Goal: Obtain resource: Download file/media

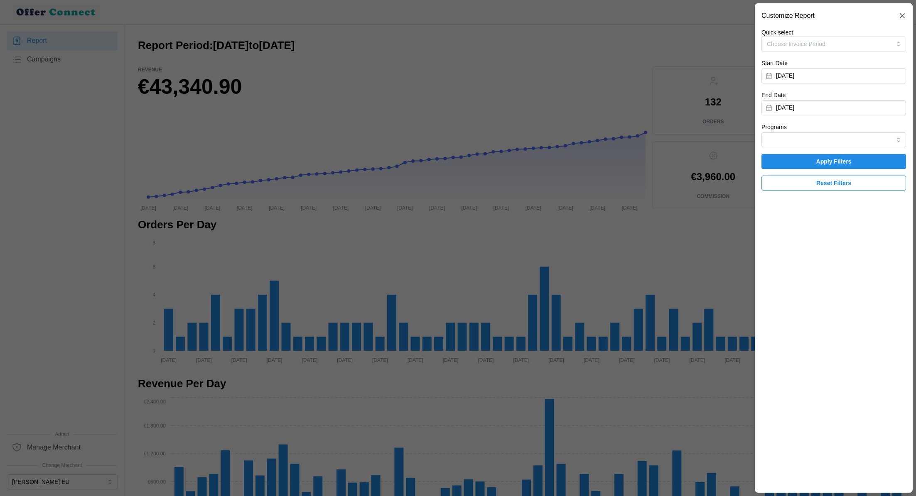
click at [610, 304] on div at bounding box center [458, 248] width 916 height 496
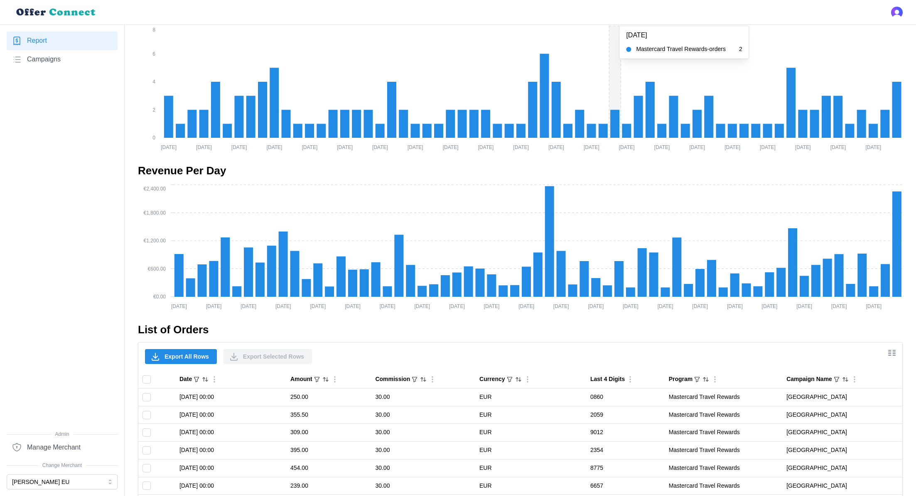
scroll to position [432, 0]
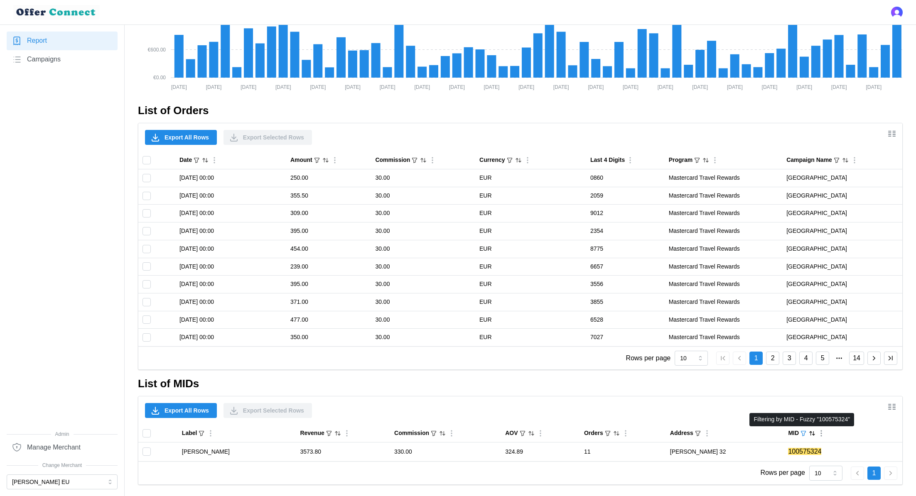
click at [803, 435] on icon "button" at bounding box center [803, 433] width 7 height 7
paste input "693777"
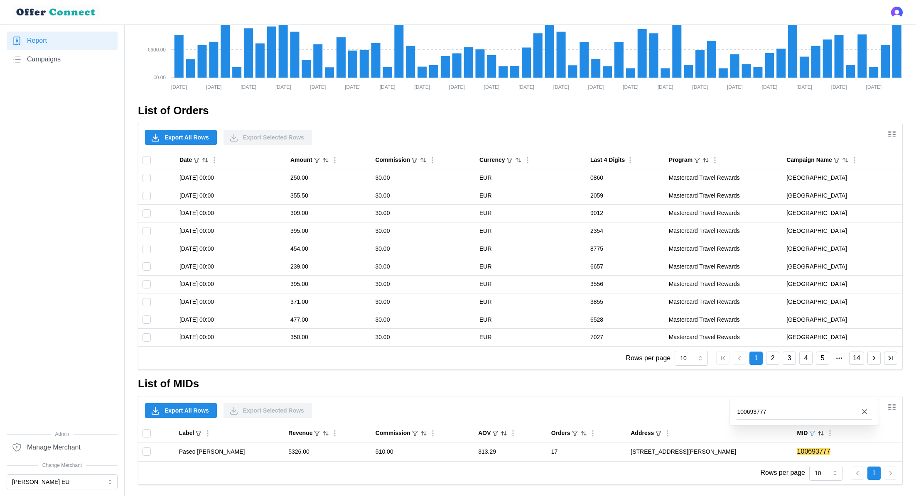
click at [764, 411] on input "100693777" at bounding box center [803, 411] width 135 height 15
paste input "575324"
type input "100575324"
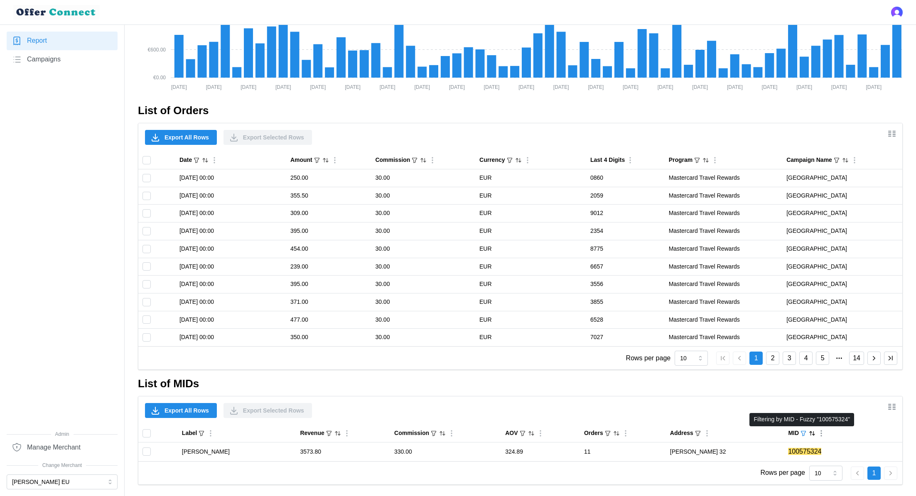
drag, startPoint x: 809, startPoint y: 433, endPoint x: 802, endPoint y: 432, distance: 6.8
click at [802, 432] on div "MID" at bounding box center [802, 433] width 28 height 9
click at [802, 432] on icon "button" at bounding box center [803, 433] width 7 height 7
click at [777, 407] on input "100575324" at bounding box center [803, 411] width 135 height 15
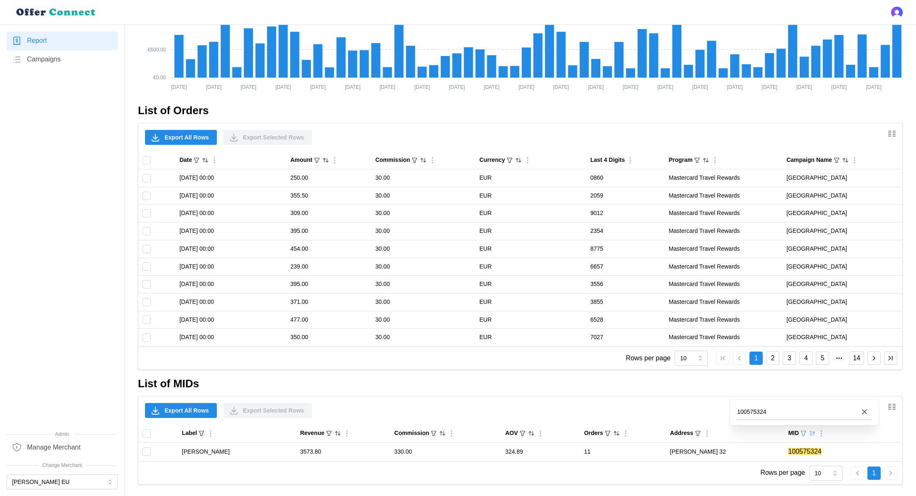
click at [777, 407] on input "100575324" at bounding box center [803, 411] width 135 height 15
type input "100780153"
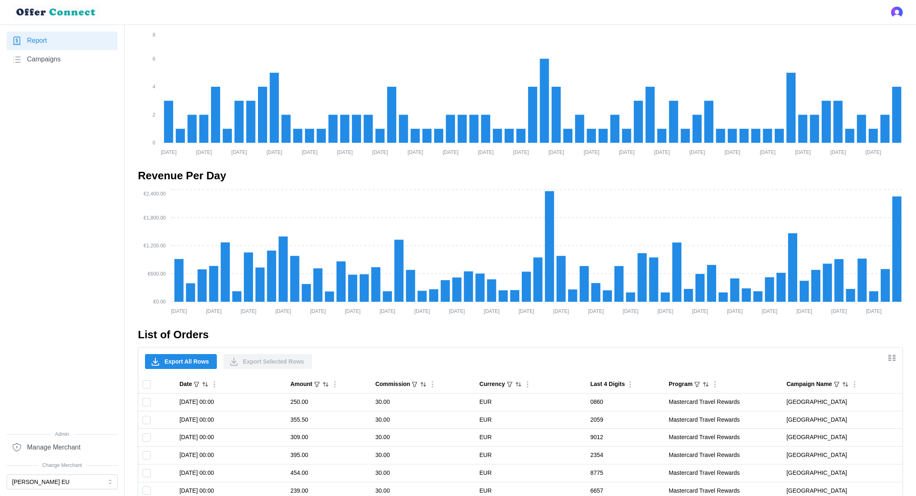
scroll to position [0, 0]
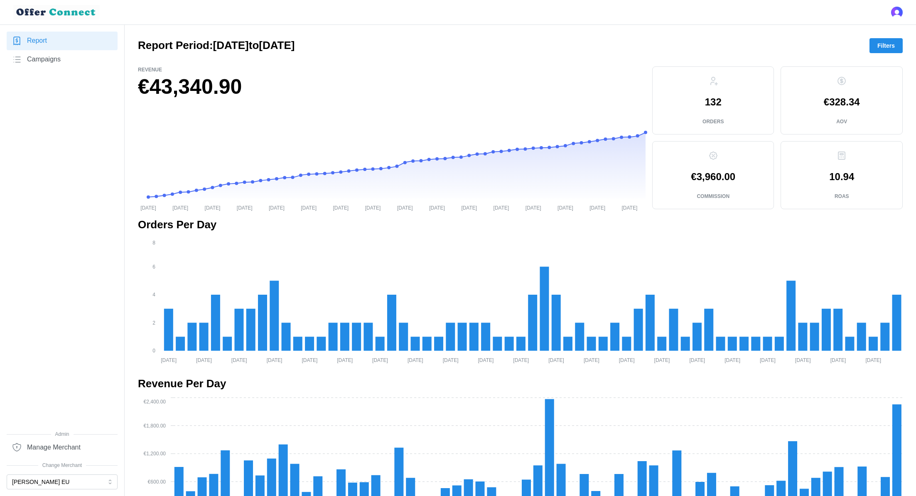
click at [896, 42] on button "Filters" at bounding box center [885, 45] width 33 height 15
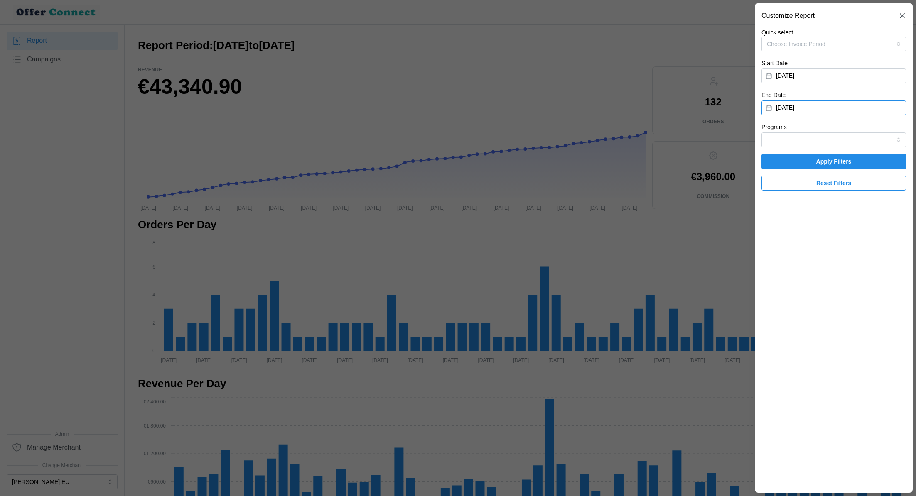
click at [835, 106] on button "March 31, 2025" at bounding box center [833, 107] width 144 height 15
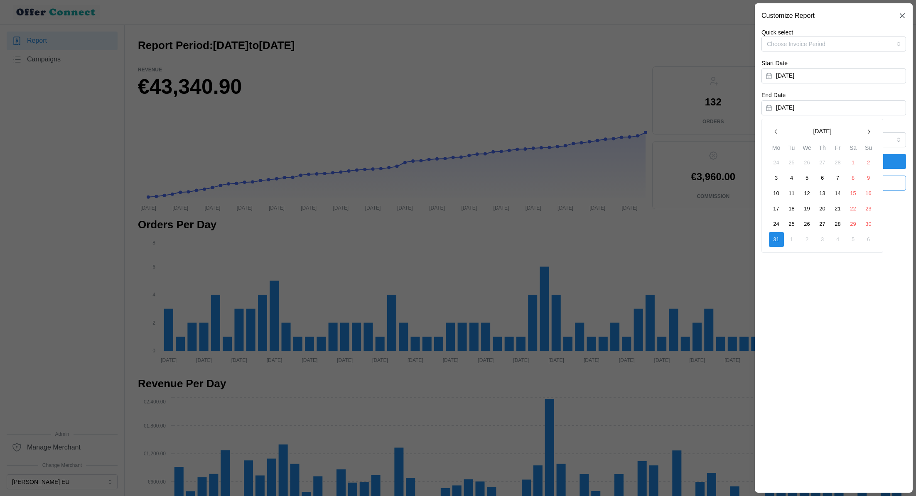
click at [867, 130] on icon "button" at bounding box center [868, 131] width 7 height 7
click at [775, 238] on button "30" at bounding box center [776, 239] width 15 height 15
click at [820, 157] on span "Apply Filters" at bounding box center [833, 161] width 35 height 14
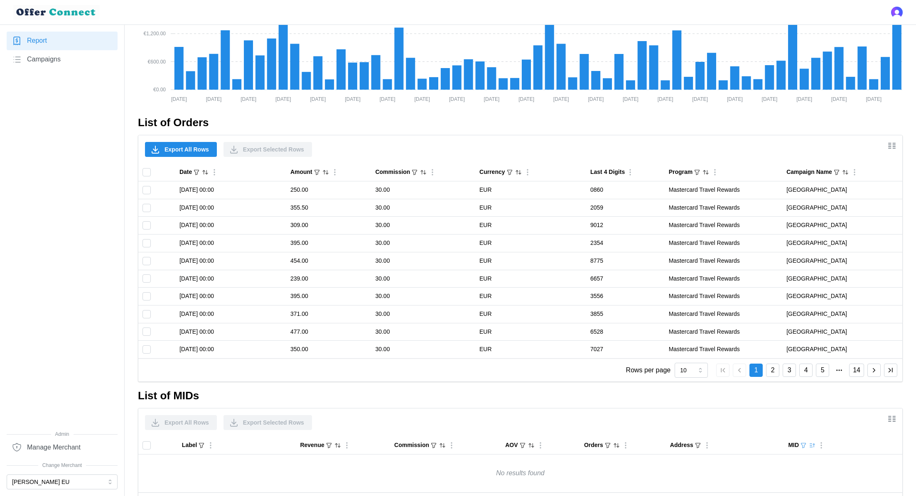
scroll to position [451, 0]
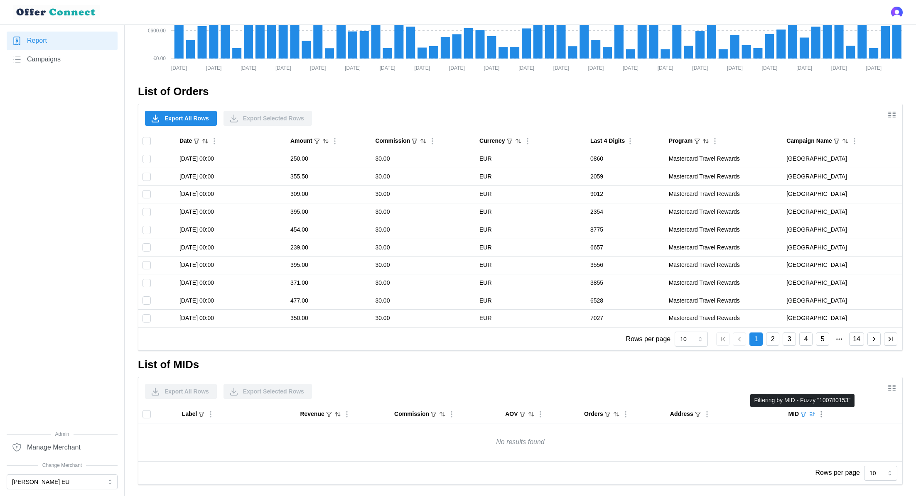
click at [802, 416] on icon "button" at bounding box center [803, 414] width 7 height 7
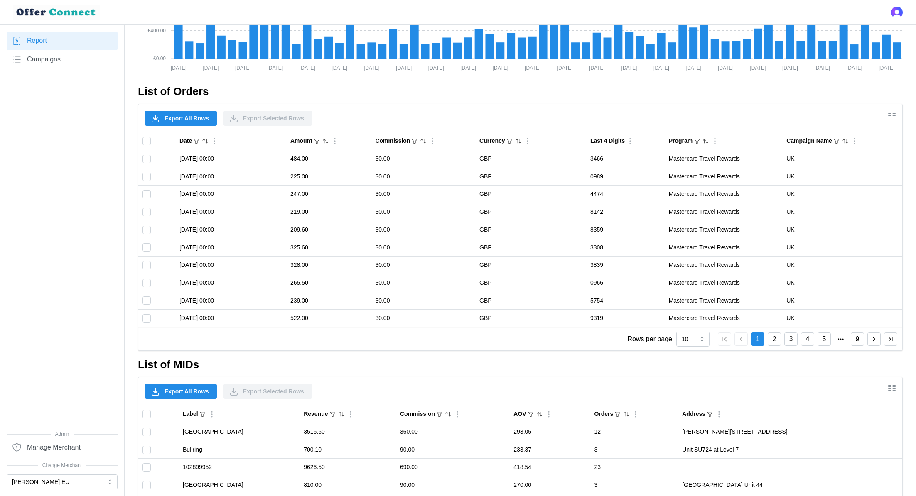
scroll to position [590, 0]
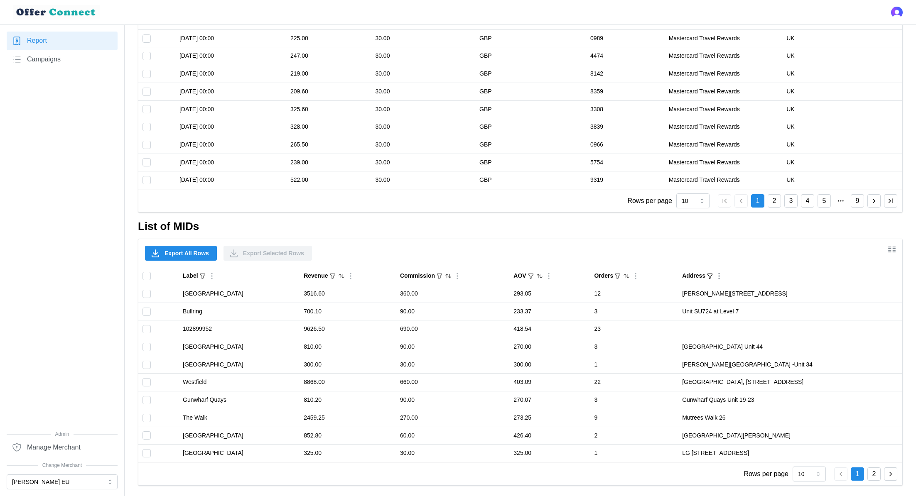
click at [687, 278] on div "Address" at bounding box center [698, 276] width 32 height 9
click at [706, 273] on icon "button" at bounding box center [709, 276] width 7 height 7
paste input "100780153"
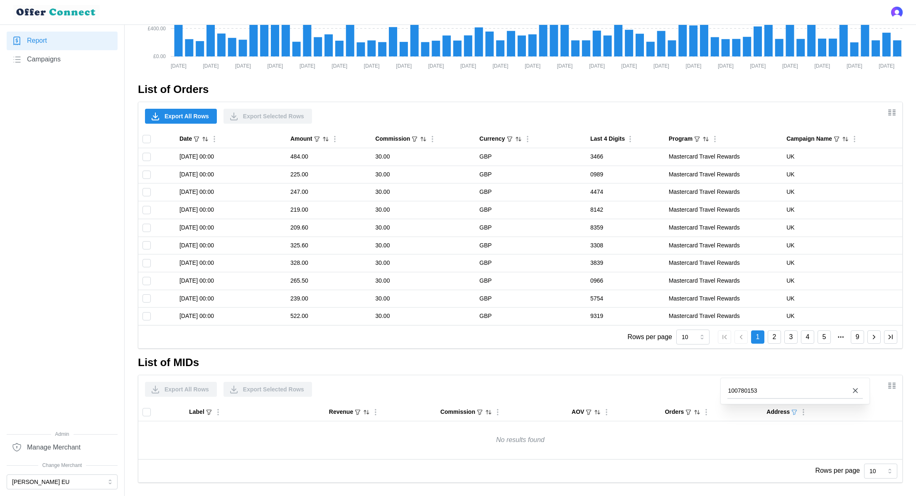
scroll to position [451, 0]
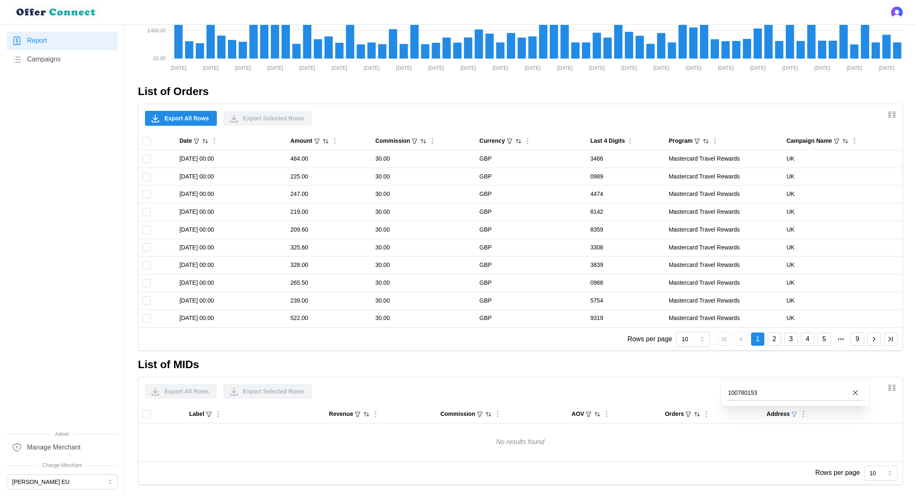
type input "100780153"
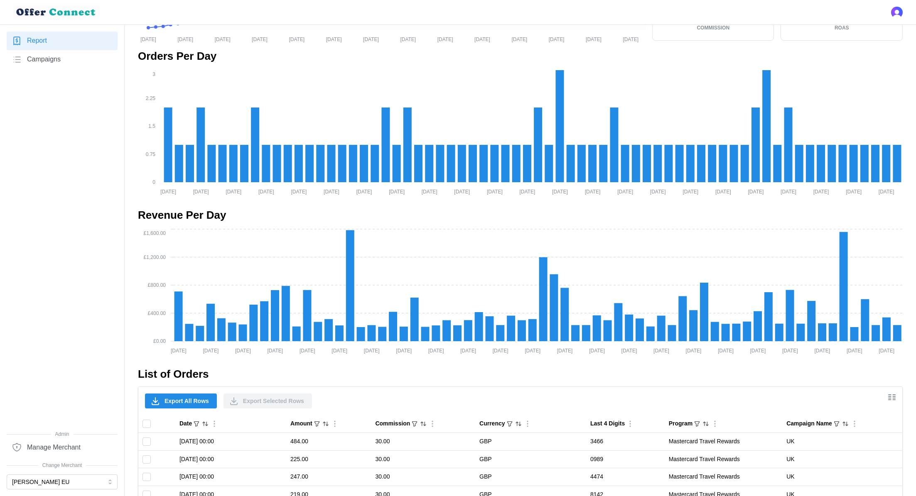
scroll to position [0, 0]
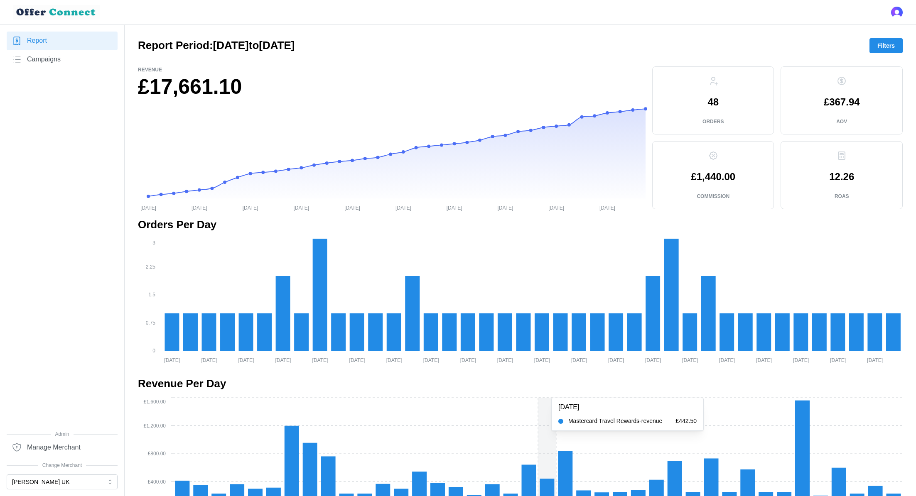
scroll to position [433, 0]
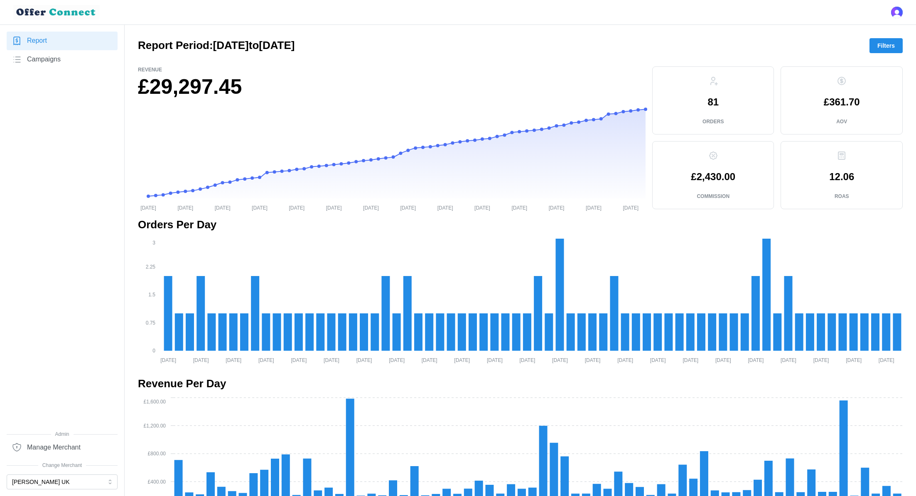
scroll to position [29, 0]
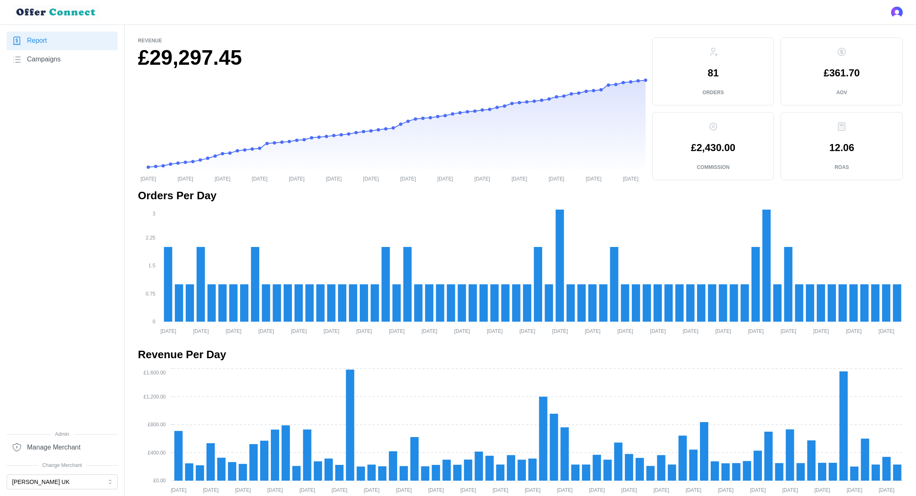
click at [63, 490] on nav "Report Campaigns Admin Manage Merchant Change Merchant Michael Kors UK" at bounding box center [62, 260] width 125 height 471
click at [61, 486] on button "[PERSON_NAME] UK" at bounding box center [62, 482] width 111 height 15
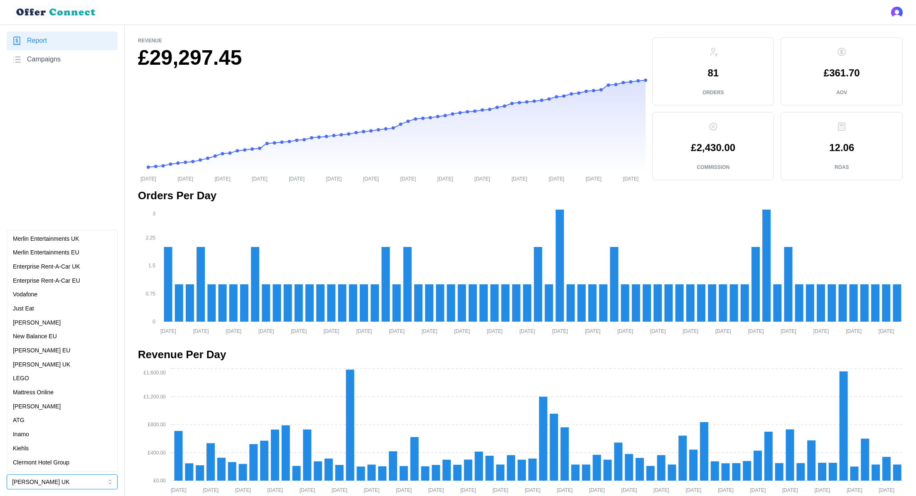
click at [56, 354] on p "[PERSON_NAME] EU" at bounding box center [41, 350] width 57 height 9
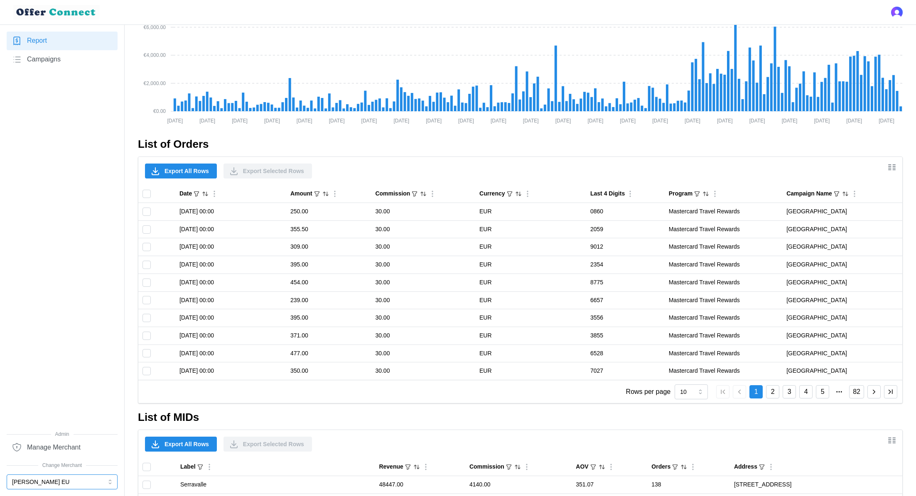
scroll to position [590, 0]
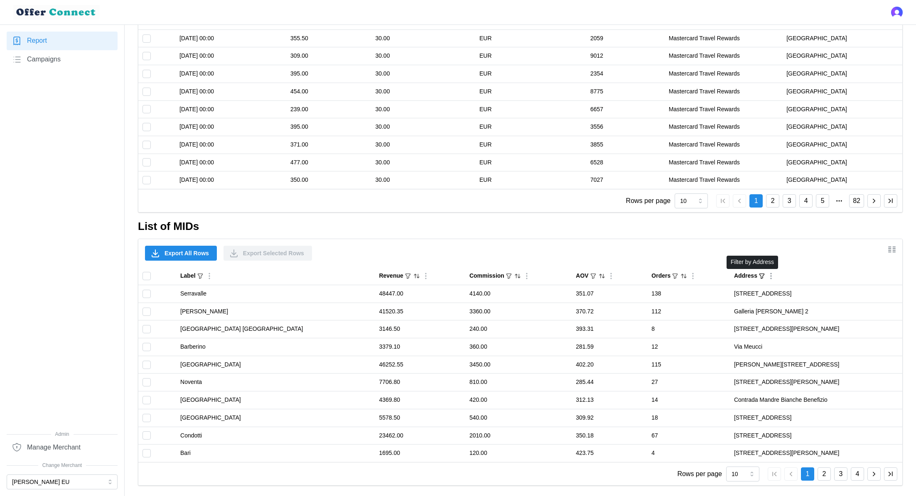
click at [758, 273] on icon "button" at bounding box center [761, 276] width 7 height 7
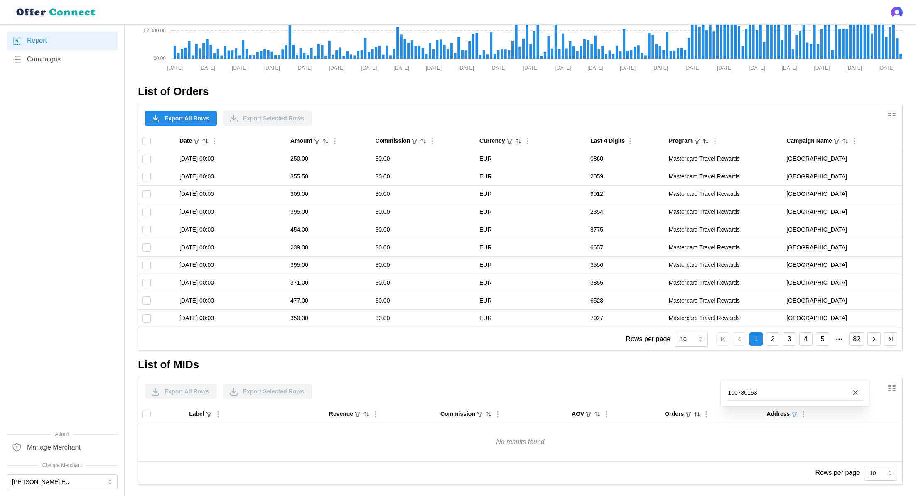
type input "100780153"
click at [714, 380] on div "Export All Rows Export Selected Rows" at bounding box center [520, 391] width 764 height 28
click at [793, 367] on h2 "List of MIDs" at bounding box center [520, 365] width 764 height 15
click at [794, 413] on icon "button" at bounding box center [794, 414] width 5 height 5
click at [770, 389] on input "100780153" at bounding box center [794, 392] width 135 height 15
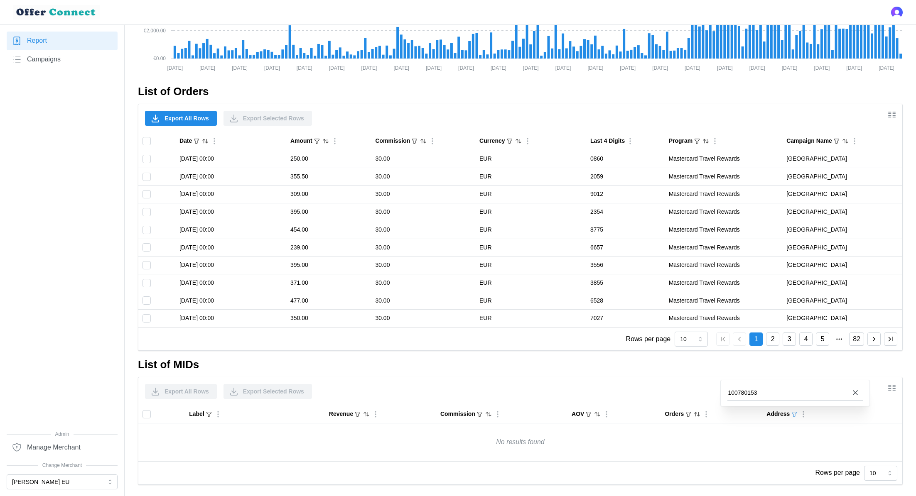
click at [770, 389] on input "100780153" at bounding box center [794, 392] width 135 height 15
click at [775, 393] on input "100780153" at bounding box center [794, 392] width 135 height 15
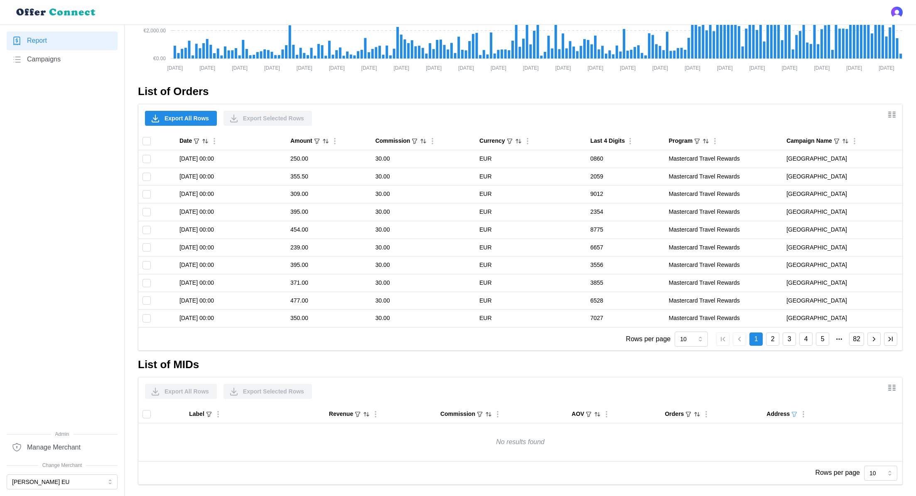
scroll to position [0, 0]
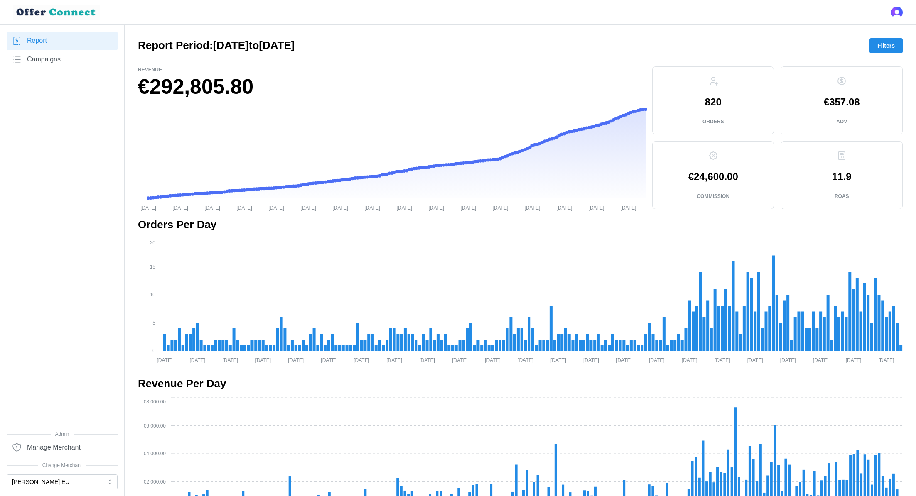
click at [889, 46] on span "Filters" at bounding box center [885, 46] width 17 height 14
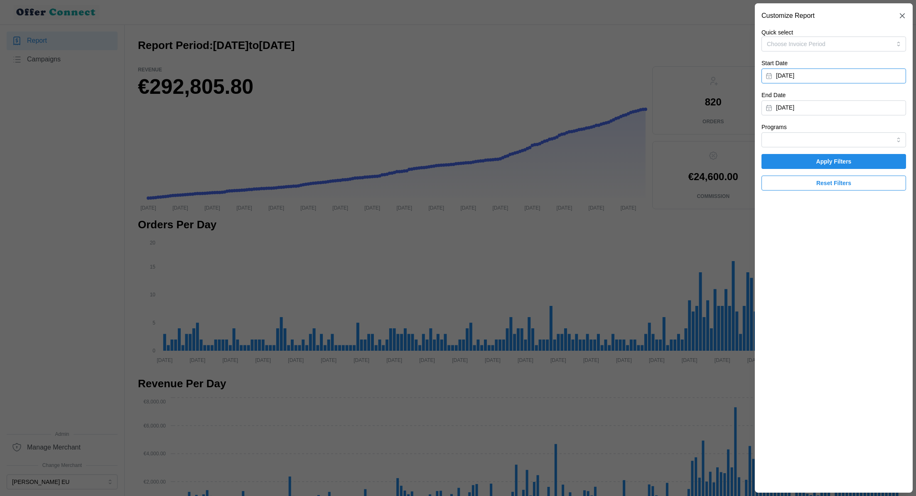
click at [833, 75] on button "January 1, 2025" at bounding box center [833, 76] width 144 height 15
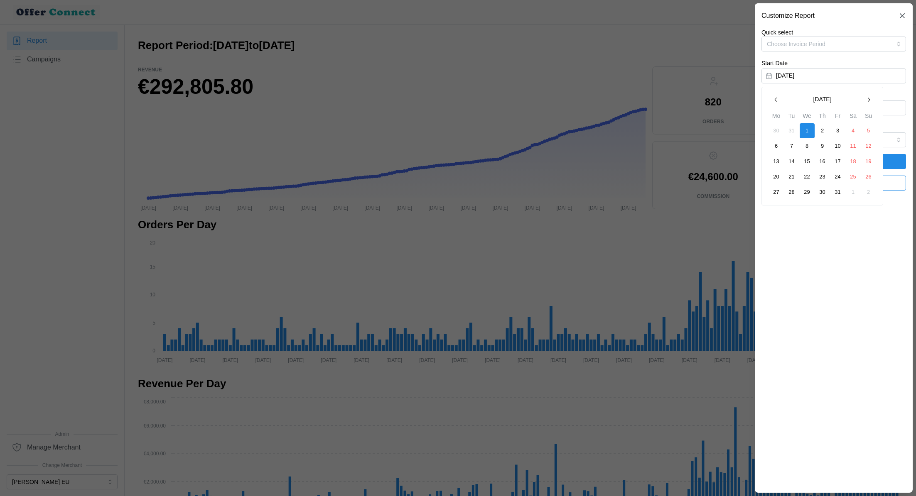
click at [873, 104] on button "button" at bounding box center [868, 99] width 15 height 15
click at [793, 128] on button "1" at bounding box center [791, 130] width 15 height 15
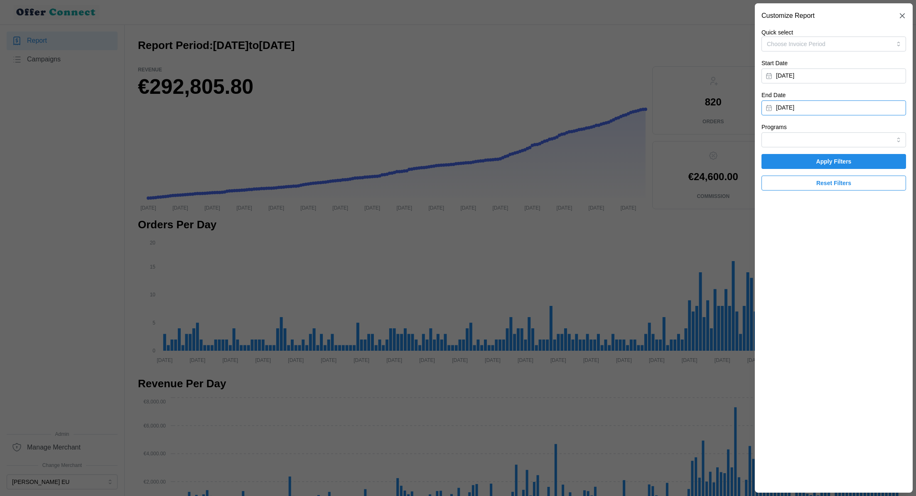
click at [860, 107] on button "October 3, 2025" at bounding box center [833, 107] width 144 height 15
click at [777, 130] on icon "button" at bounding box center [775, 131] width 7 height 7
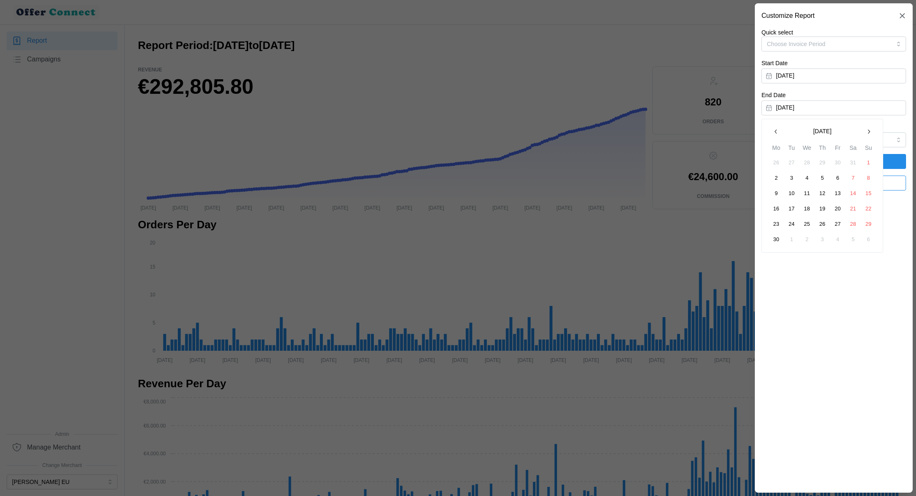
click at [775, 240] on button "30" at bounding box center [776, 239] width 15 height 15
click at [790, 44] on span "Choose Invoice Period" at bounding box center [796, 44] width 59 height 7
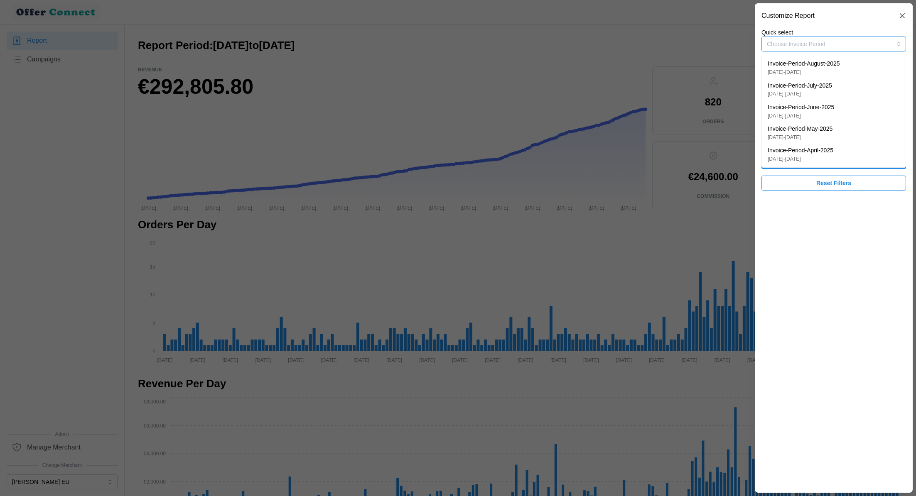
click at [790, 44] on span "Choose Invoice Period" at bounding box center [796, 44] width 59 height 7
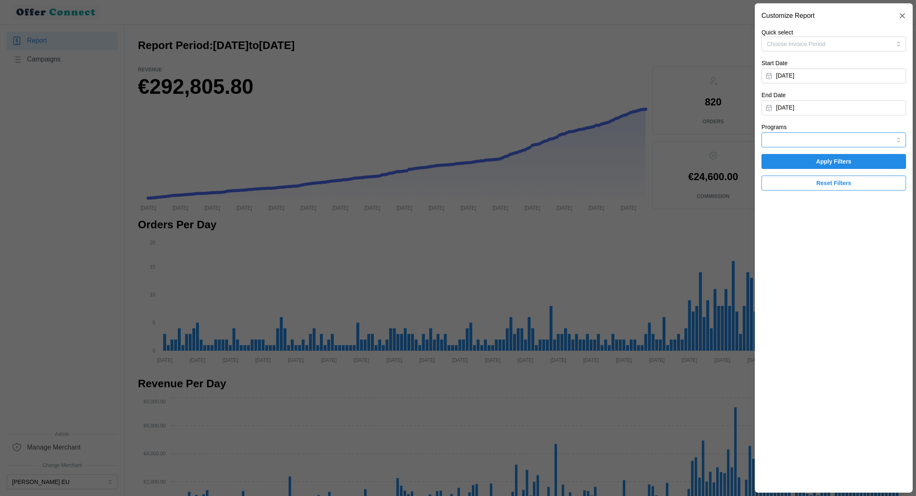
click at [794, 140] on input "Programs" at bounding box center [833, 139] width 144 height 15
click at [794, 163] on span "Mastercard Travel Rewards" at bounding box center [802, 159] width 71 height 9
type input "Mastercard Travel Rewards"
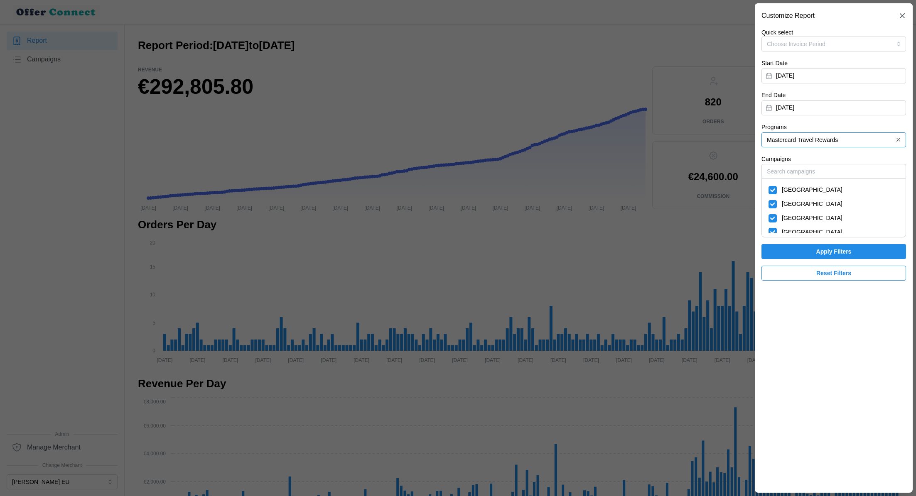
click at [790, 191] on span "France" at bounding box center [811, 190] width 61 height 9
checkbox input "false"
click at [789, 216] on span "Spain" at bounding box center [811, 218] width 61 height 9
checkbox input "false"
click at [790, 230] on span "Austria" at bounding box center [811, 232] width 61 height 9
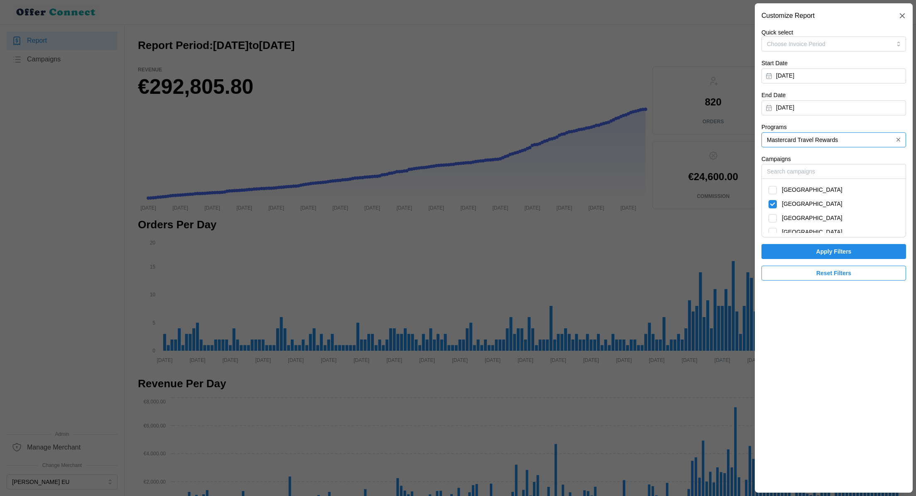
checkbox input "false"
click at [812, 254] on span "Apply Filters" at bounding box center [833, 252] width 129 height 14
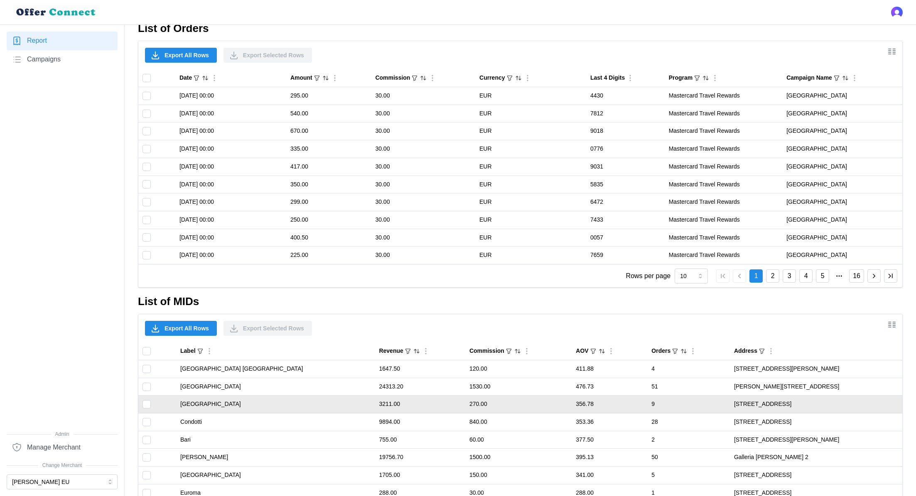
scroll to position [565, 0]
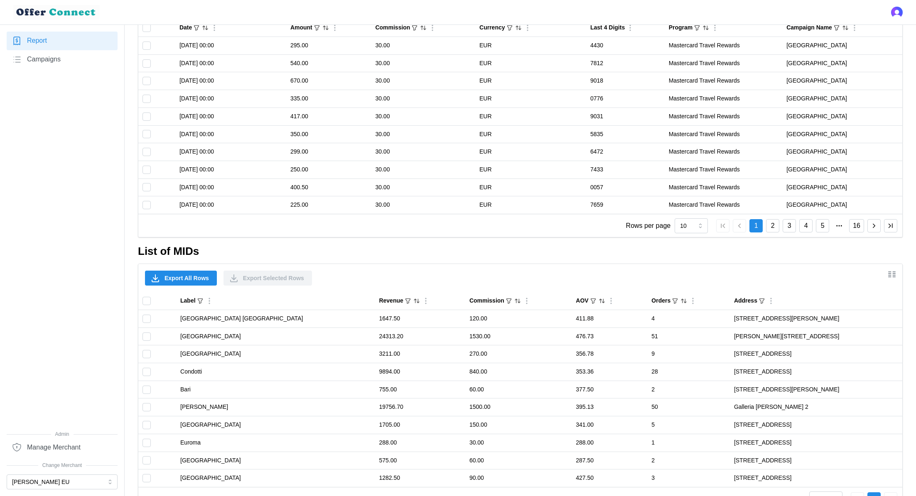
click at [188, 278] on span "Export All Rows" at bounding box center [186, 278] width 44 height 14
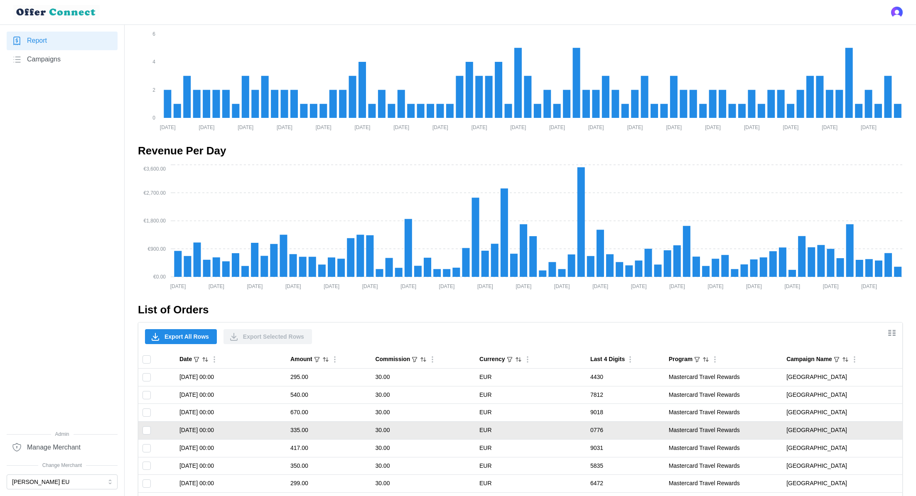
scroll to position [0, 0]
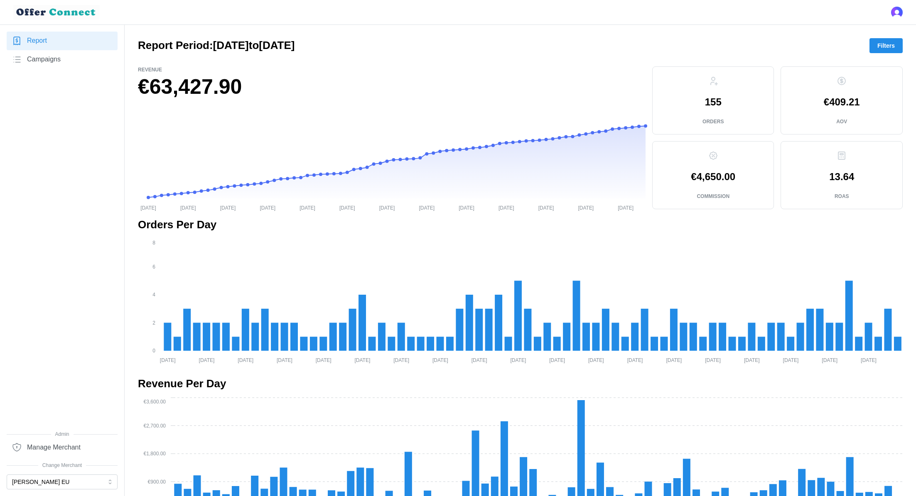
click at [877, 40] on span "Filters" at bounding box center [885, 46] width 17 height 14
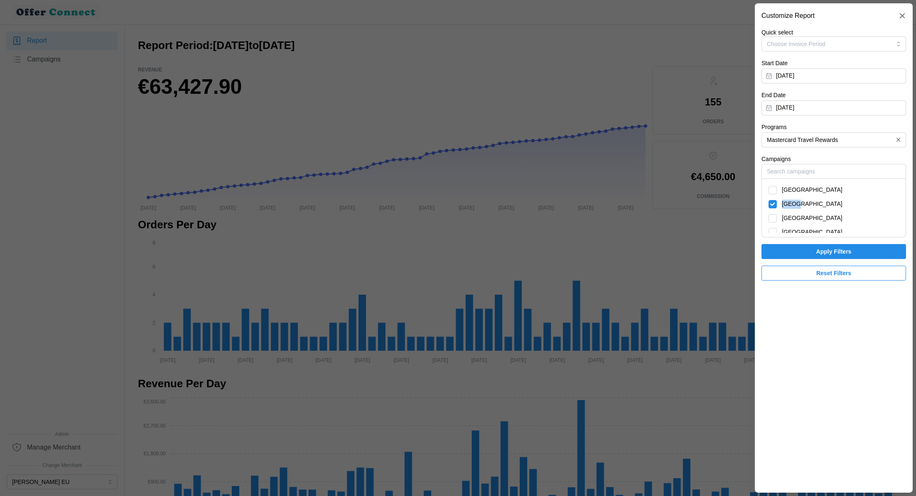
click at [773, 204] on div "Italy" at bounding box center [833, 204] width 130 height 9
checkbox input "false"
click at [771, 194] on div "France" at bounding box center [833, 190] width 130 height 9
checkbox input "true"
click at [803, 251] on span "Apply Filters" at bounding box center [833, 252] width 129 height 14
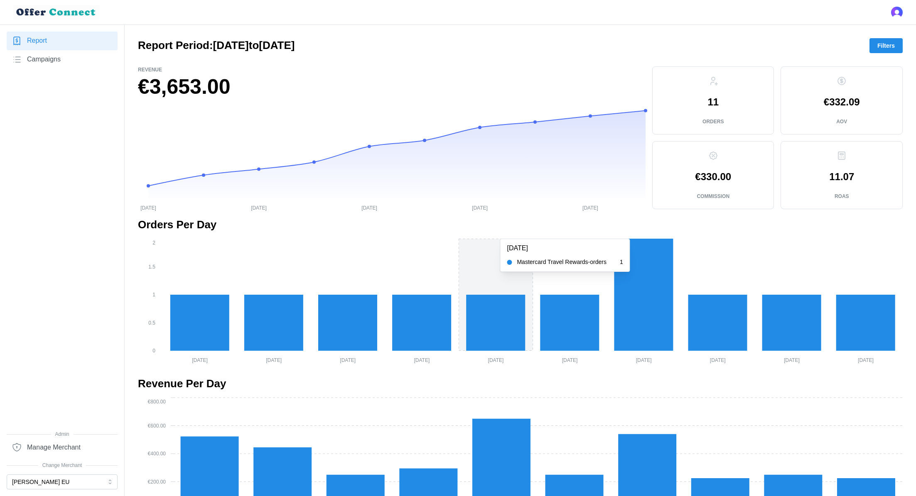
scroll to position [484, 0]
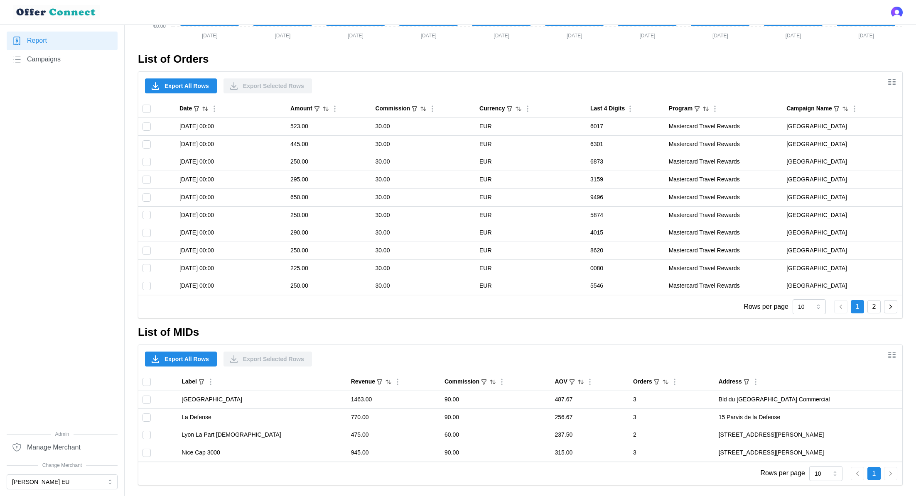
click at [188, 359] on span "Export All Rows" at bounding box center [186, 359] width 44 height 14
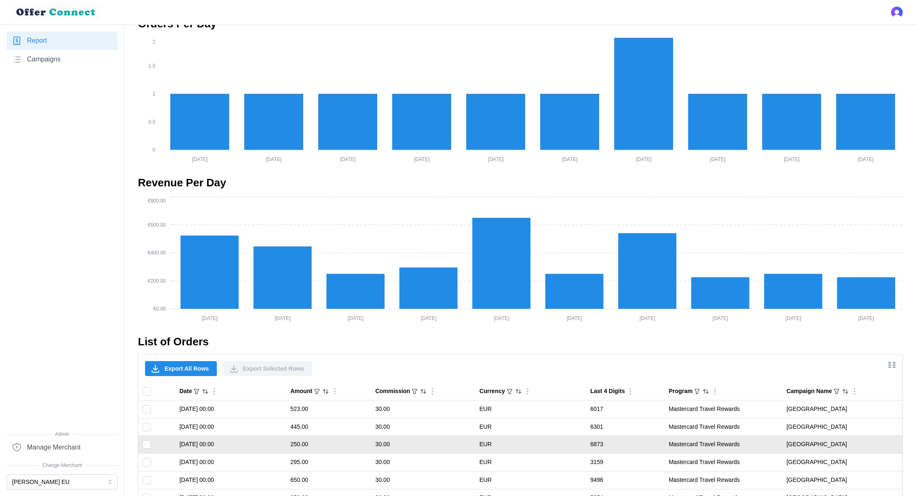
scroll to position [0, 0]
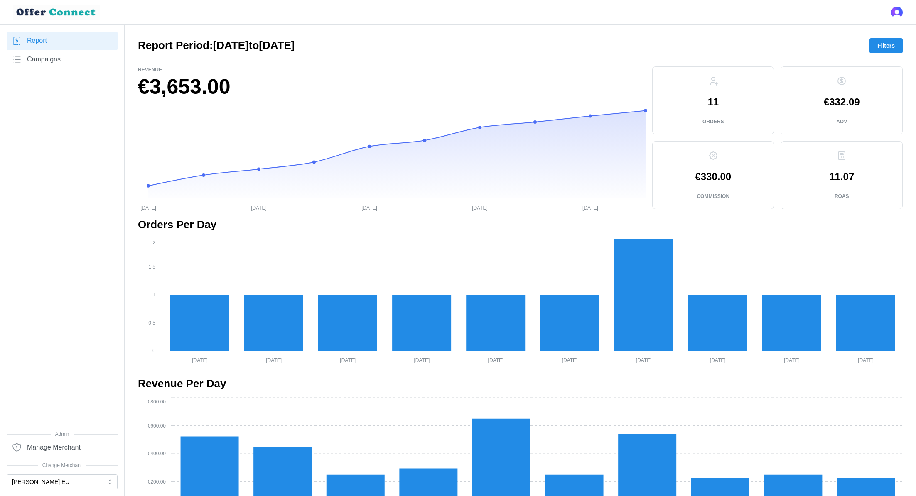
click at [887, 42] on span "Filters" at bounding box center [885, 46] width 17 height 14
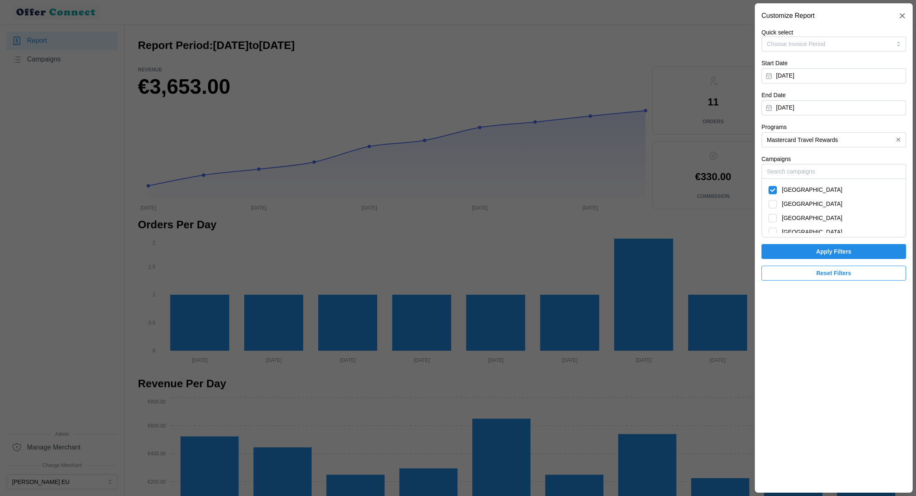
click at [795, 192] on span "France" at bounding box center [811, 190] width 61 height 9
checkbox input "false"
click at [795, 228] on span "Austria" at bounding box center [811, 232] width 61 height 9
checkbox input "true"
click at [797, 250] on span "Apply Filters" at bounding box center [833, 252] width 129 height 14
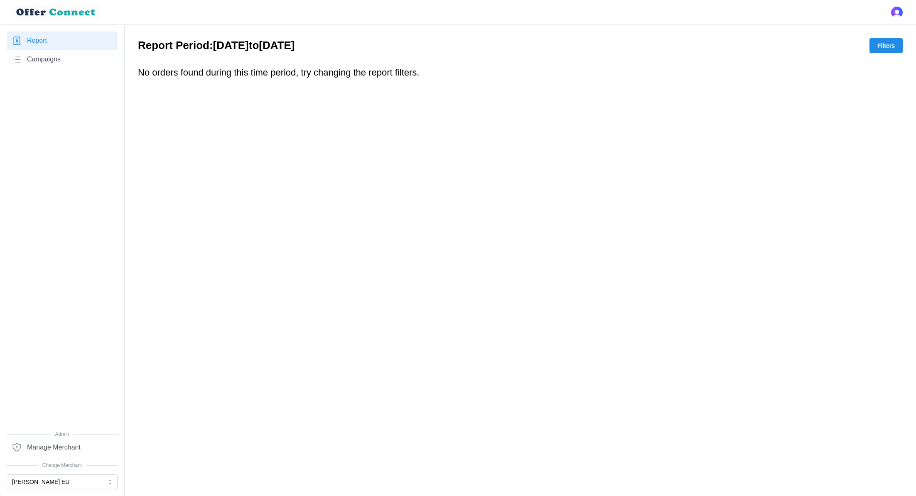
click at [879, 47] on span "Filters" at bounding box center [885, 46] width 17 height 14
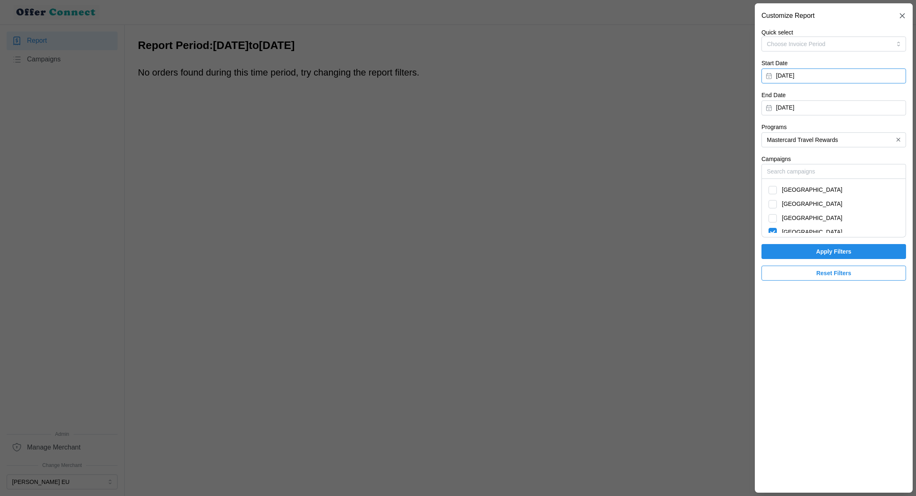
click at [791, 78] on button "April 1, 2025" at bounding box center [833, 76] width 144 height 15
click at [862, 100] on button "button" at bounding box center [868, 99] width 15 height 15
click at [792, 130] on button "1" at bounding box center [791, 130] width 15 height 15
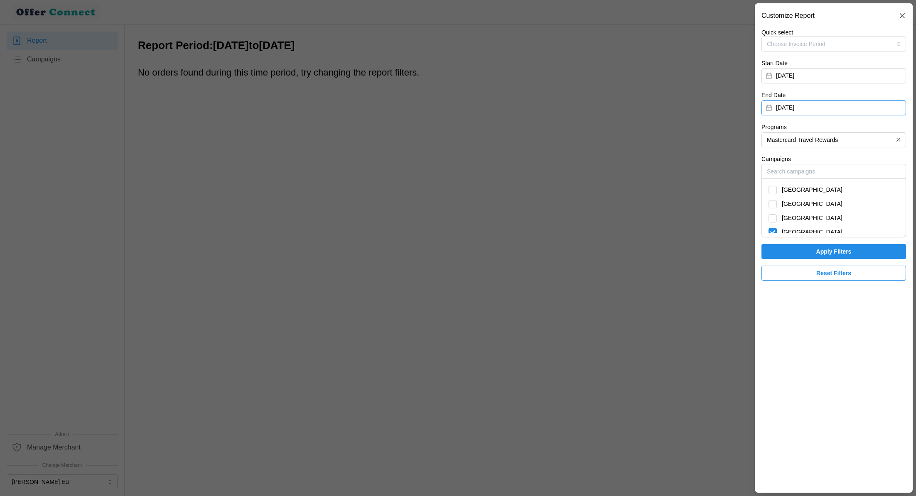
click at [853, 108] on button "June 30, 2025" at bounding box center [833, 107] width 144 height 15
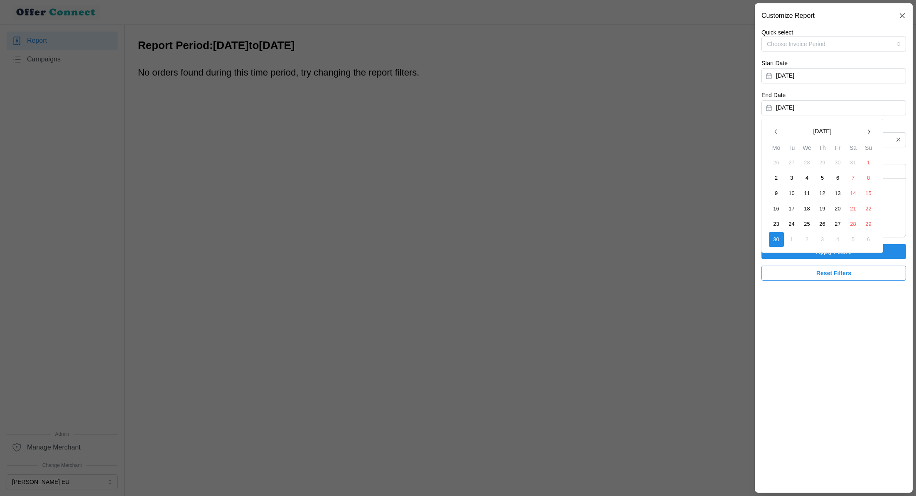
click at [868, 130] on icon "button" at bounding box center [868, 132] width 2 height 4
click at [871, 223] on button "31" at bounding box center [868, 224] width 15 height 15
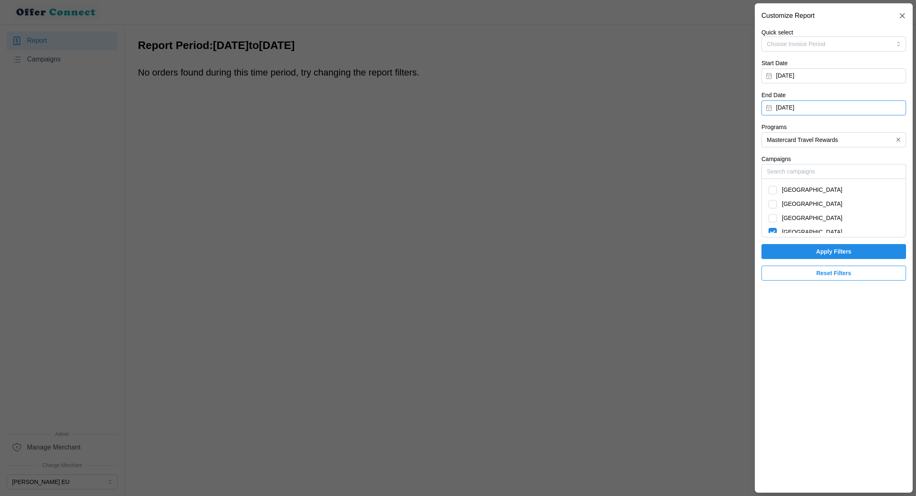
click at [789, 233] on span "Austria" at bounding box center [811, 232] width 61 height 9
checkbox input "false"
click at [790, 217] on span "Spain" at bounding box center [811, 218] width 61 height 9
checkbox input "true"
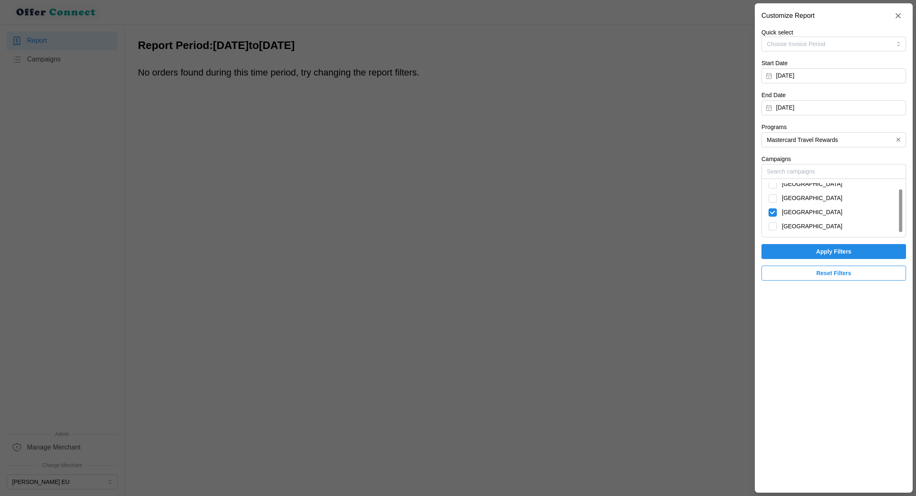
click at [806, 255] on span "Apply Filters" at bounding box center [833, 252] width 129 height 14
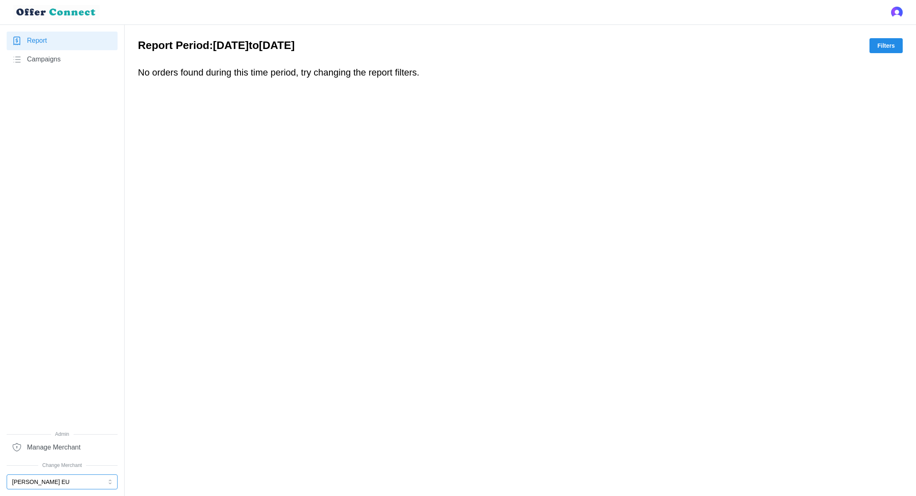
click at [72, 485] on button "[PERSON_NAME] EU" at bounding box center [62, 482] width 111 height 15
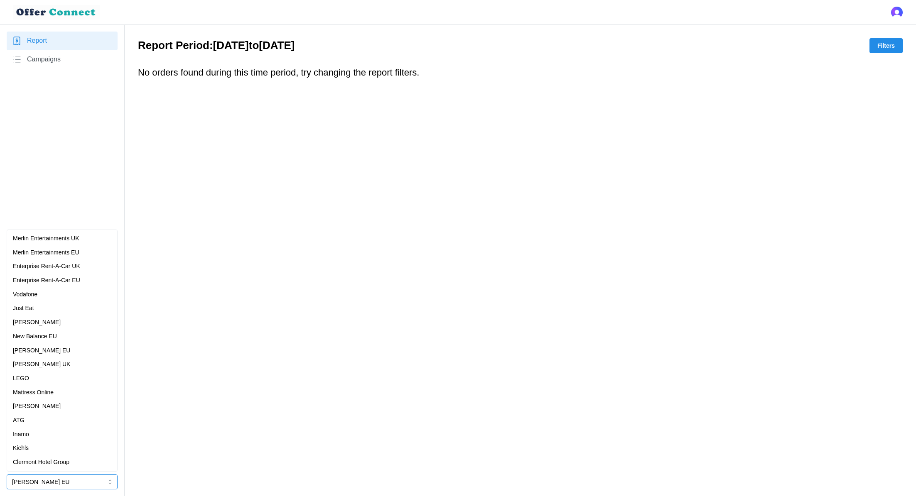
click at [70, 353] on div "[PERSON_NAME] EU" at bounding box center [62, 350] width 98 height 9
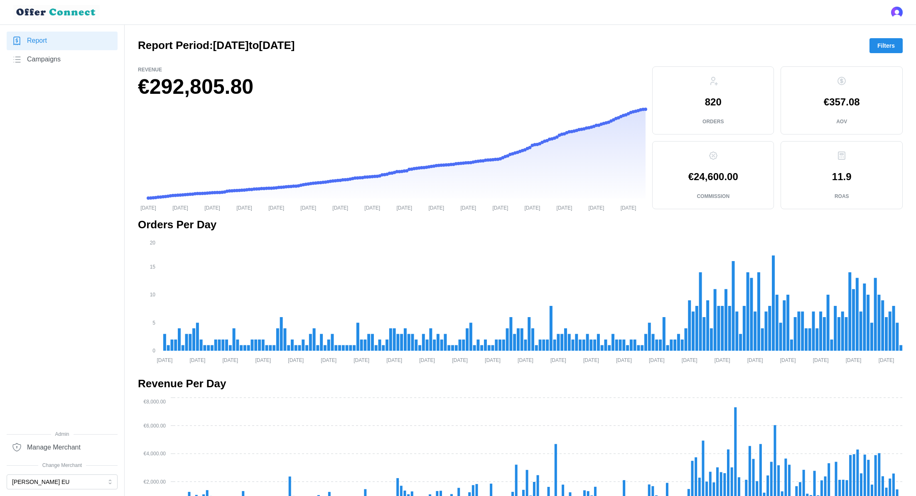
click at [894, 43] on span "Filters" at bounding box center [885, 46] width 17 height 14
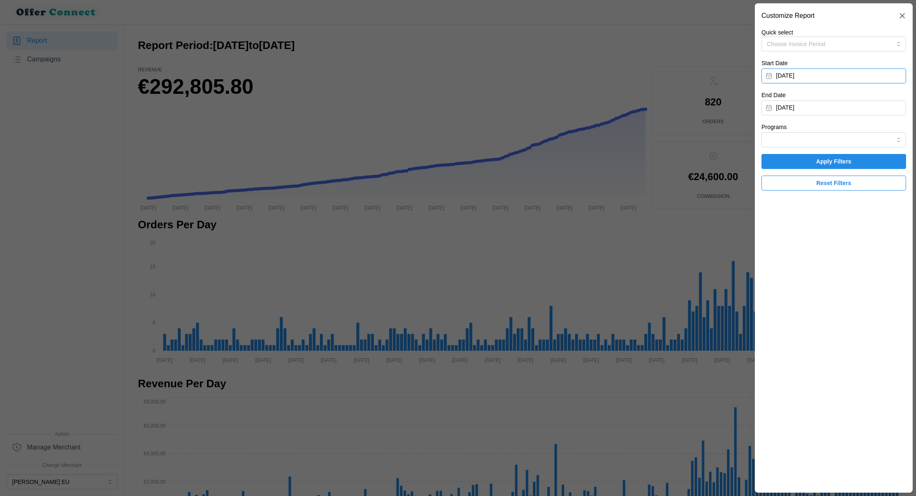
click at [856, 78] on button "January 1, 2025" at bounding box center [833, 76] width 144 height 15
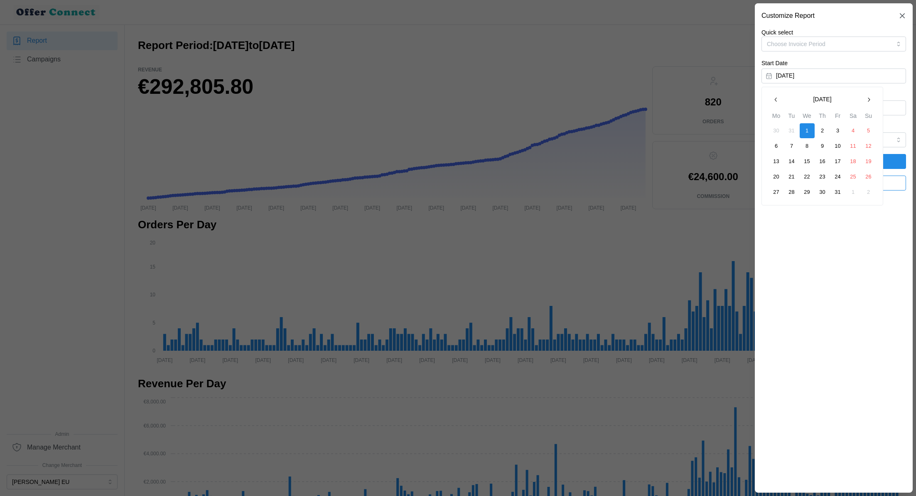
click at [863, 100] on button "button" at bounding box center [868, 99] width 15 height 15
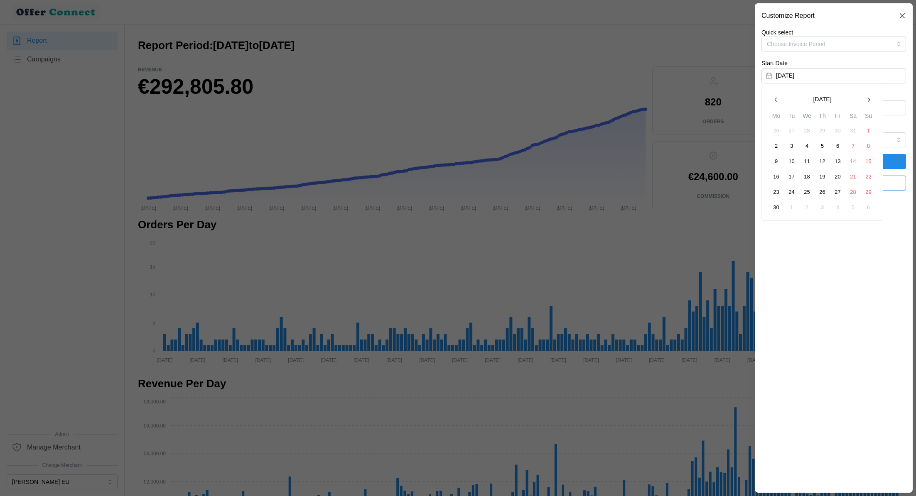
click at [863, 100] on button "button" at bounding box center [868, 99] width 15 height 15
click at [789, 132] on button "1" at bounding box center [791, 130] width 15 height 15
click at [826, 137] on input "Programs" at bounding box center [833, 139] width 144 height 15
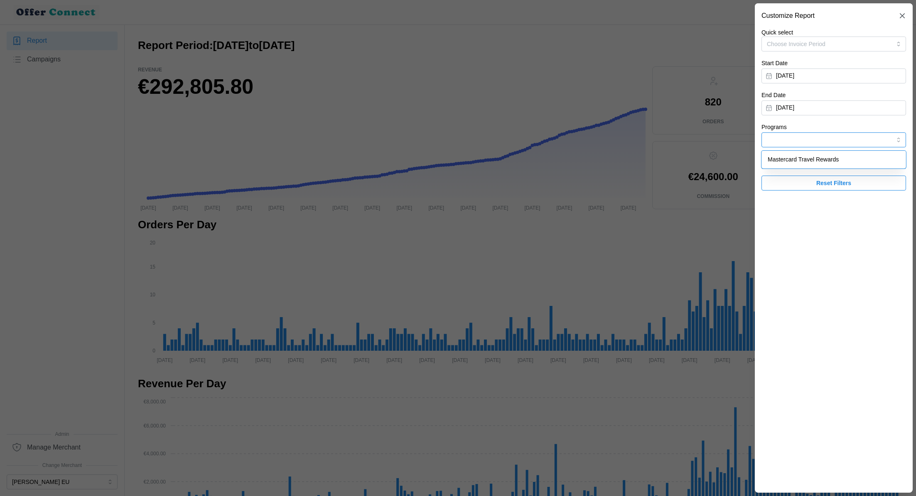
click at [824, 160] on span "Mastercard Travel Rewards" at bounding box center [802, 159] width 71 height 9
type input "Mastercard Travel Rewards"
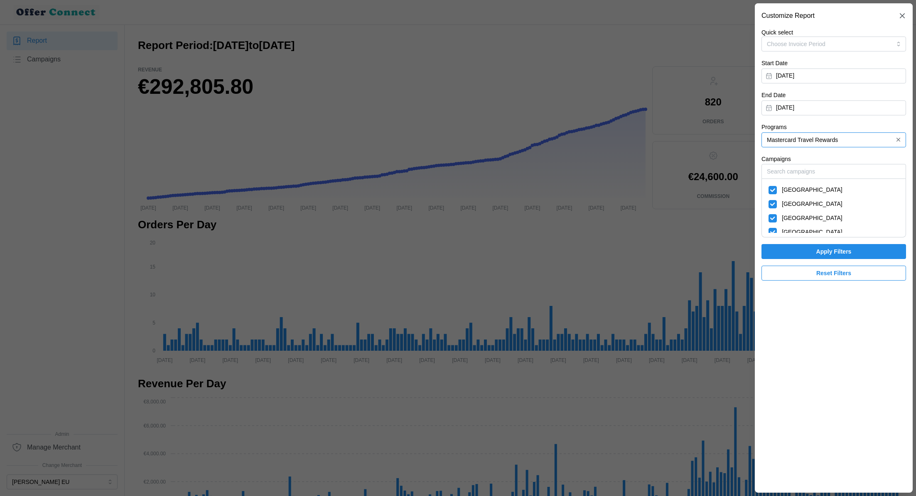
click at [796, 189] on span "France" at bounding box center [811, 190] width 61 height 9
checkbox input "false"
click at [791, 206] on span "Italy" at bounding box center [811, 204] width 61 height 9
checkbox input "false"
click at [792, 226] on div "Austria" at bounding box center [833, 232] width 139 height 14
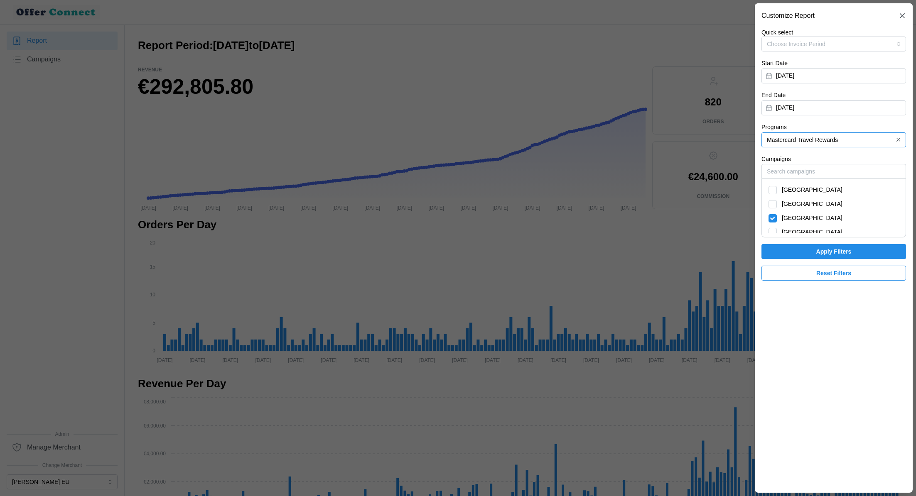
checkbox input "false"
click at [803, 248] on span "Apply Filters" at bounding box center [833, 252] width 129 height 14
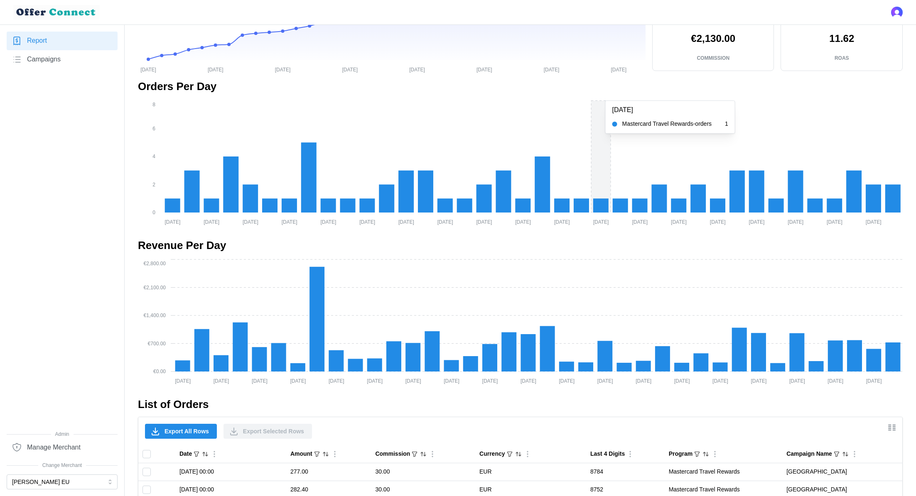
scroll to position [519, 0]
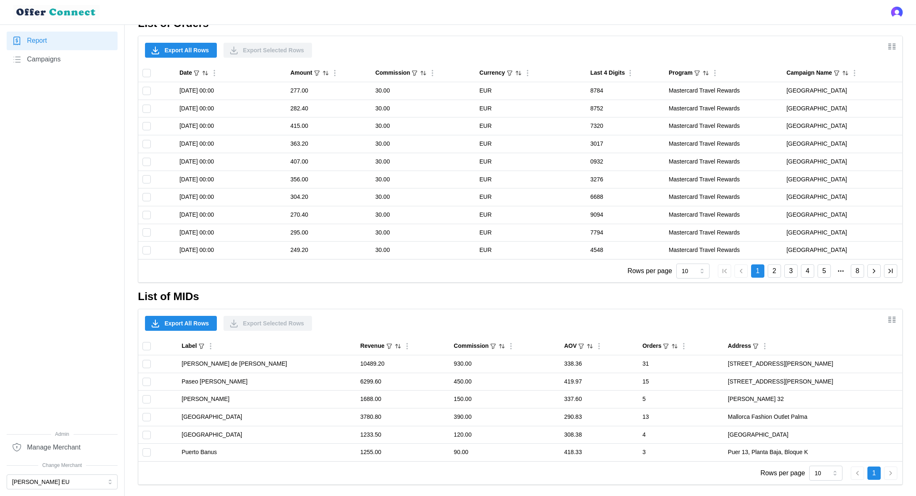
click at [193, 321] on span "Export All Rows" at bounding box center [186, 323] width 44 height 14
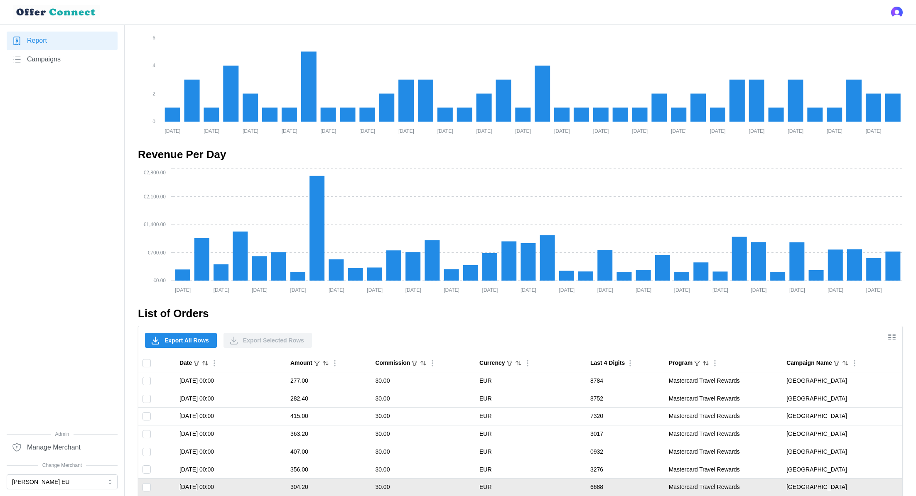
scroll to position [420, 0]
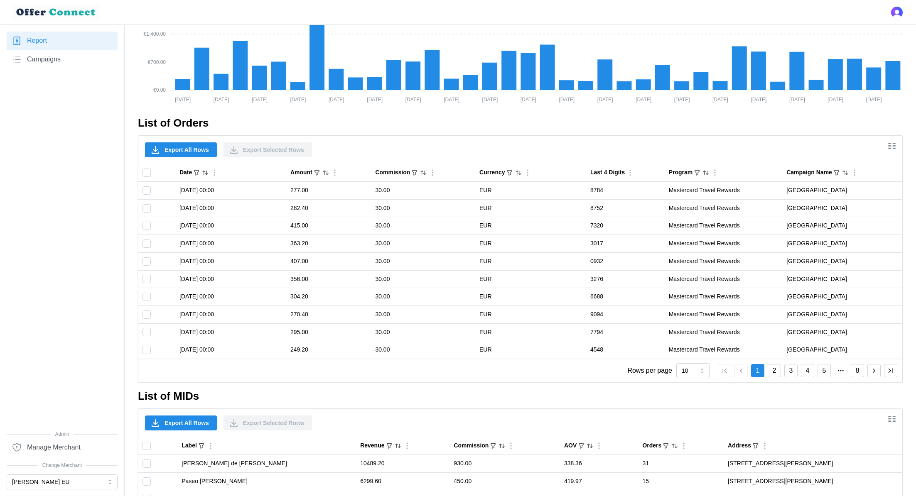
click at [189, 425] on span "Export All Rows" at bounding box center [186, 423] width 44 height 14
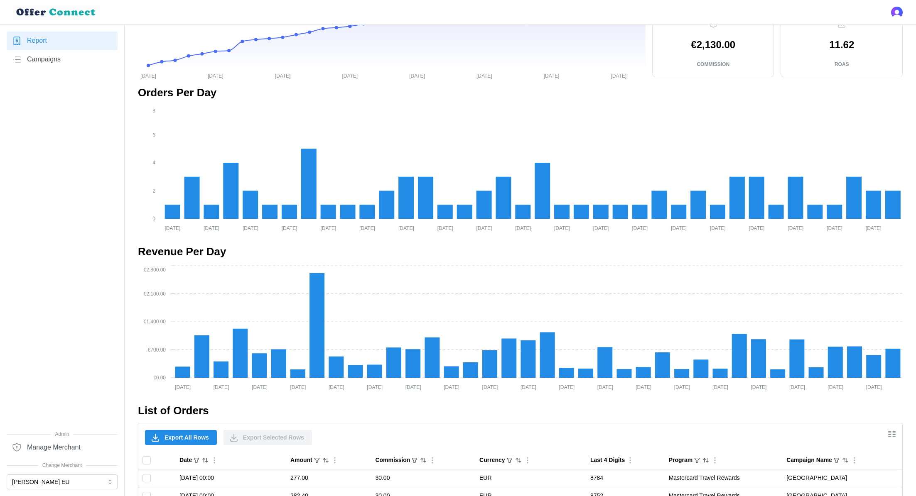
scroll to position [0, 0]
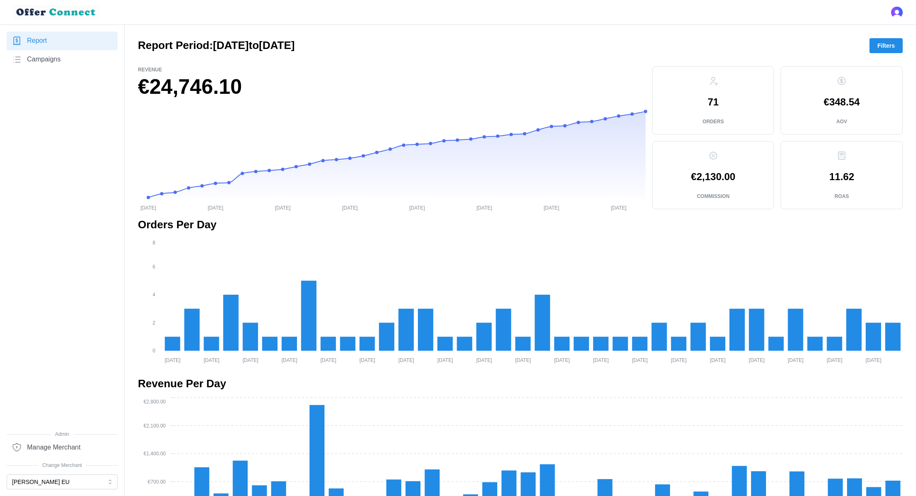
click at [891, 49] on span "Filters" at bounding box center [885, 46] width 17 height 14
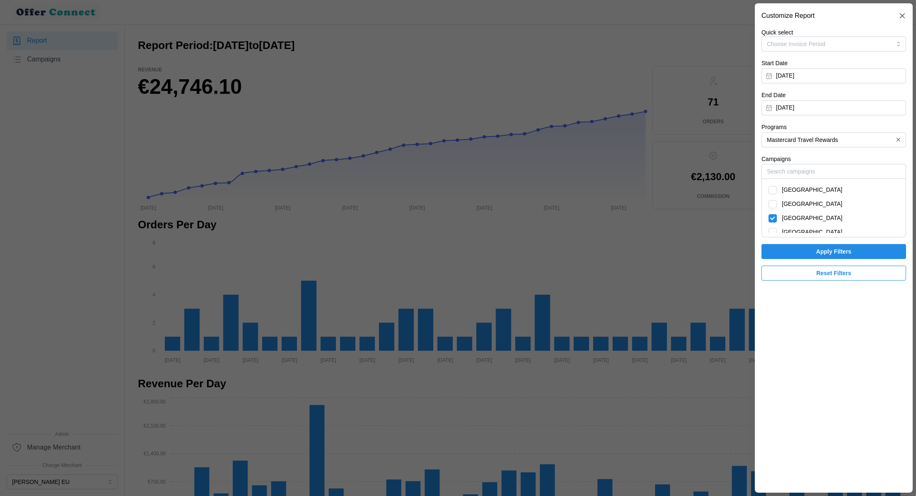
click at [776, 220] on div "Spain" at bounding box center [833, 218] width 130 height 9
checkbox input "false"
click at [778, 203] on div "Italy" at bounding box center [833, 204] width 130 height 9
checkbox input "true"
click at [791, 255] on span "Apply Filters" at bounding box center [833, 252] width 129 height 14
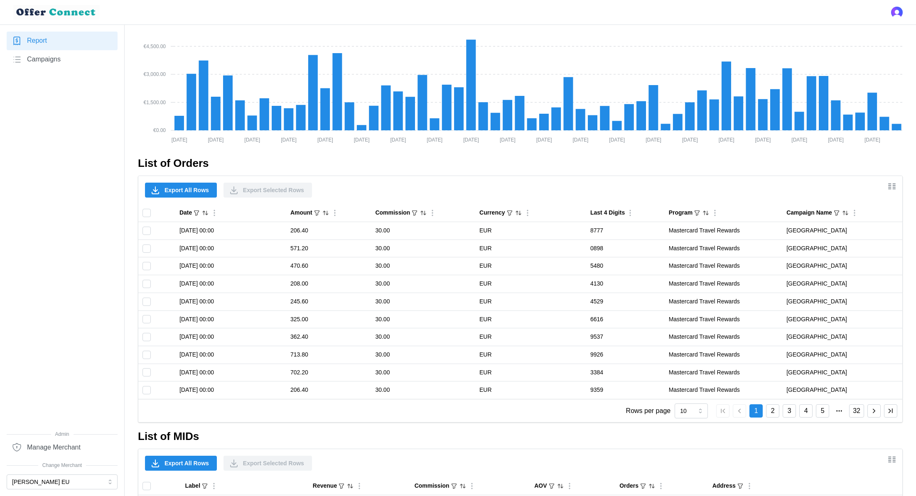
scroll to position [380, 0]
click at [189, 456] on span "Export All Rows" at bounding box center [186, 463] width 44 height 14
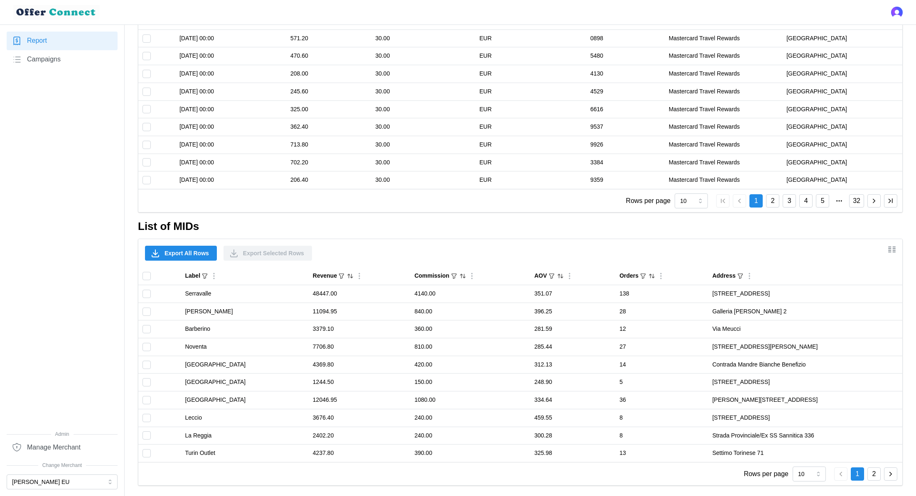
scroll to position [0, 0]
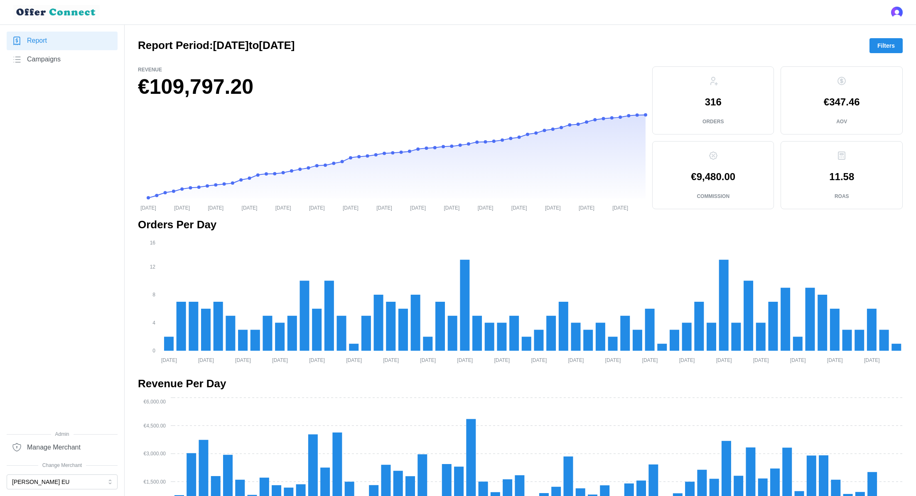
click at [886, 40] on span "Filters" at bounding box center [885, 46] width 17 height 14
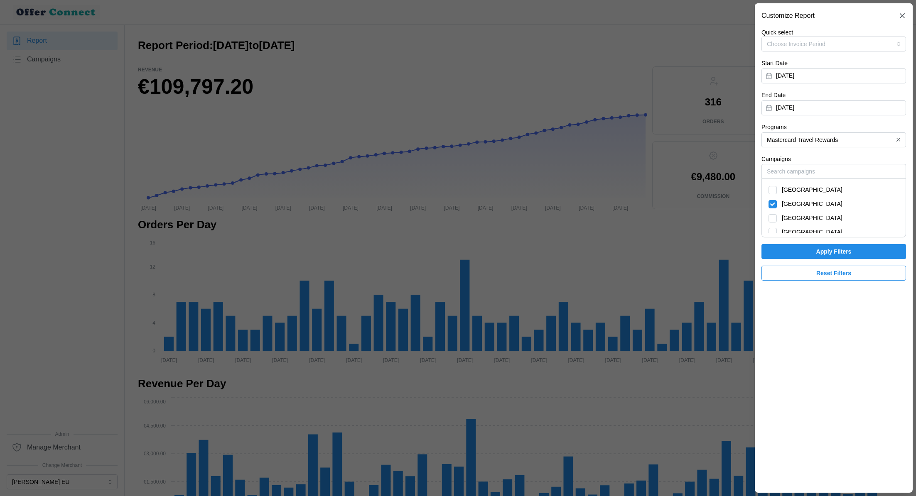
click at [787, 201] on span "Italy" at bounding box center [811, 204] width 61 height 9
checkbox input "false"
click at [786, 196] on div "France" at bounding box center [833, 190] width 139 height 14
checkbox input "true"
click at [811, 248] on span "Apply Filters" at bounding box center [833, 252] width 129 height 14
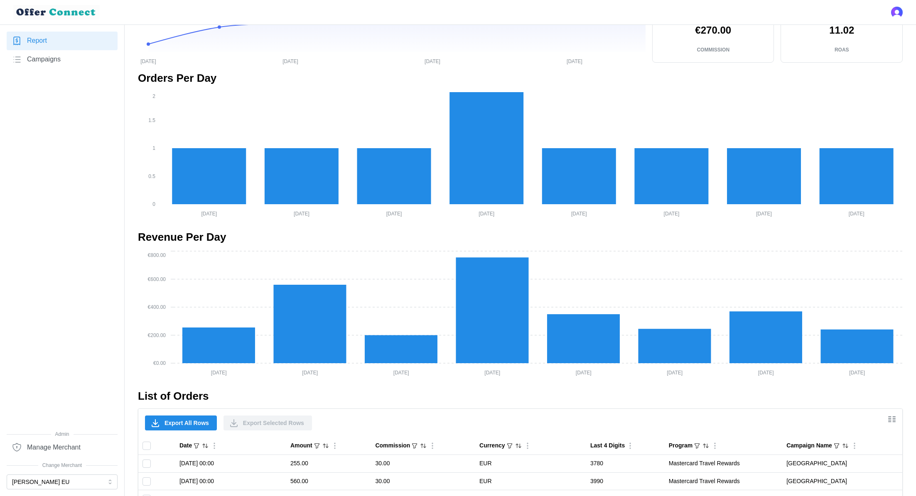
scroll to position [448, 0]
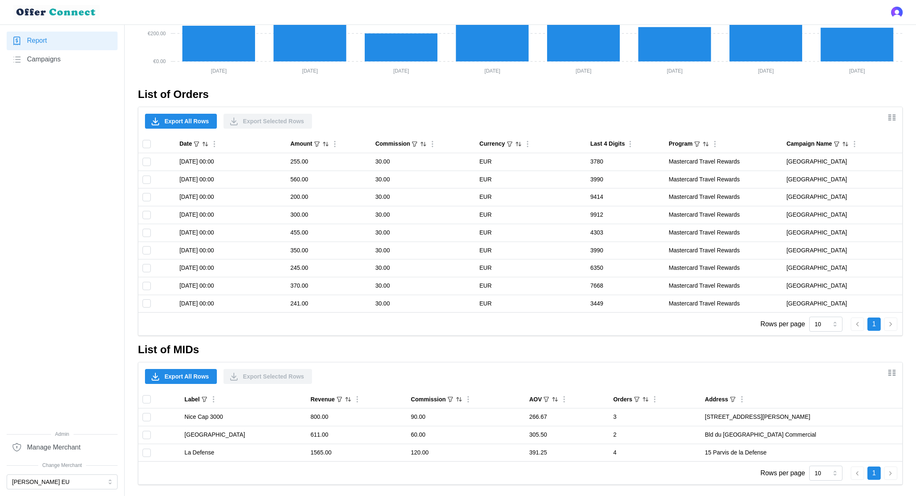
click at [179, 373] on span "Export All Rows" at bounding box center [186, 377] width 44 height 14
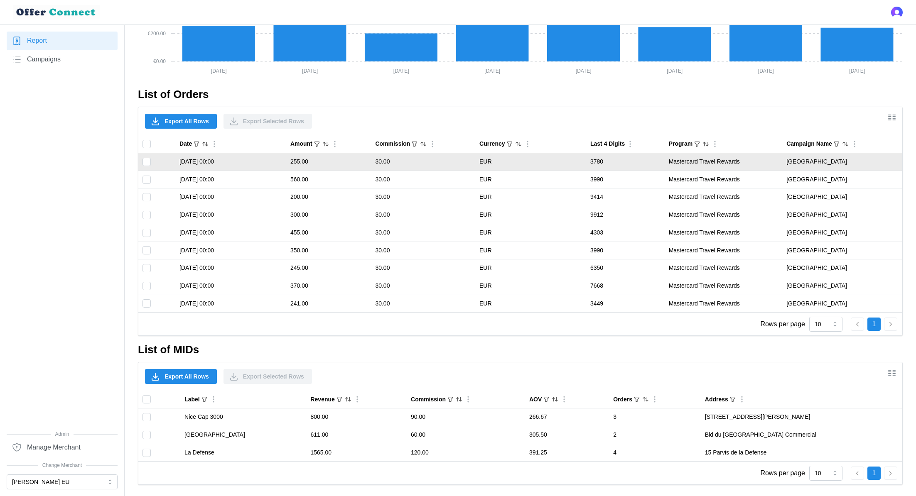
scroll to position [0, 0]
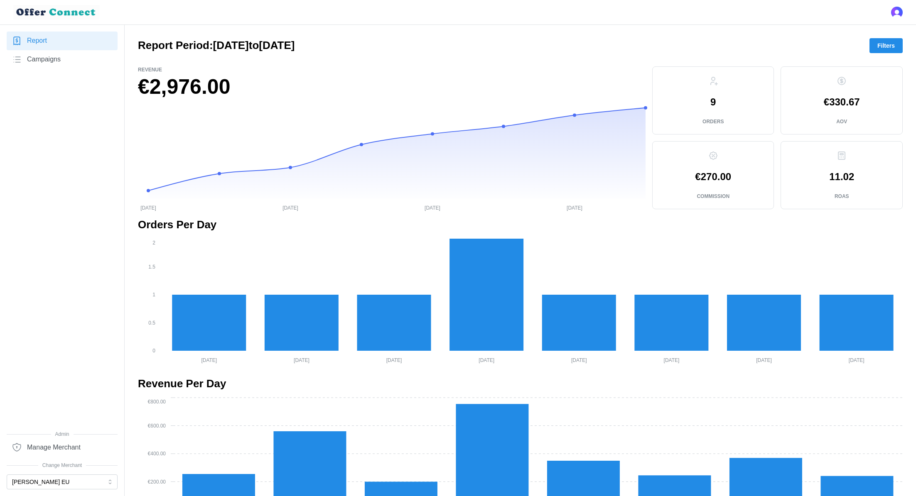
click at [890, 50] on span "Filters" at bounding box center [885, 46] width 17 height 14
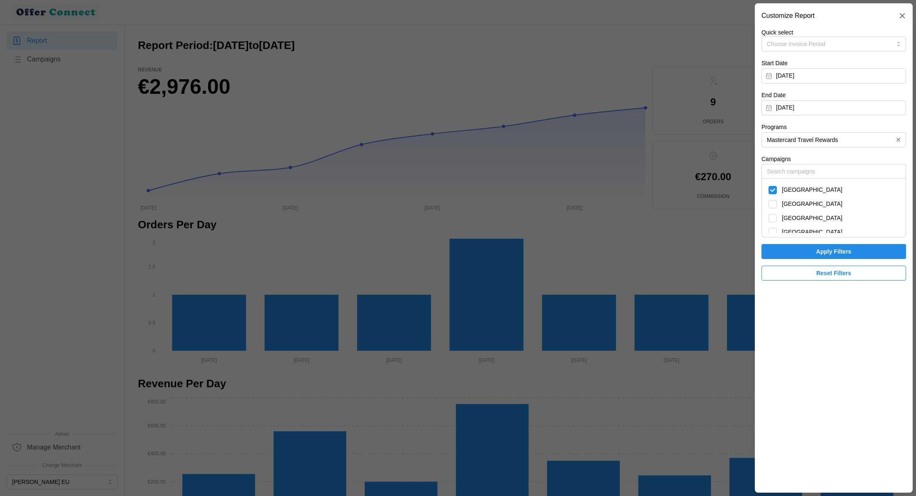
click at [804, 192] on div "France" at bounding box center [833, 190] width 130 height 9
checkbox input "false"
click at [803, 232] on div "Austria" at bounding box center [833, 232] width 130 height 9
checkbox input "true"
click at [806, 251] on span "Apply Filters" at bounding box center [833, 252] width 129 height 14
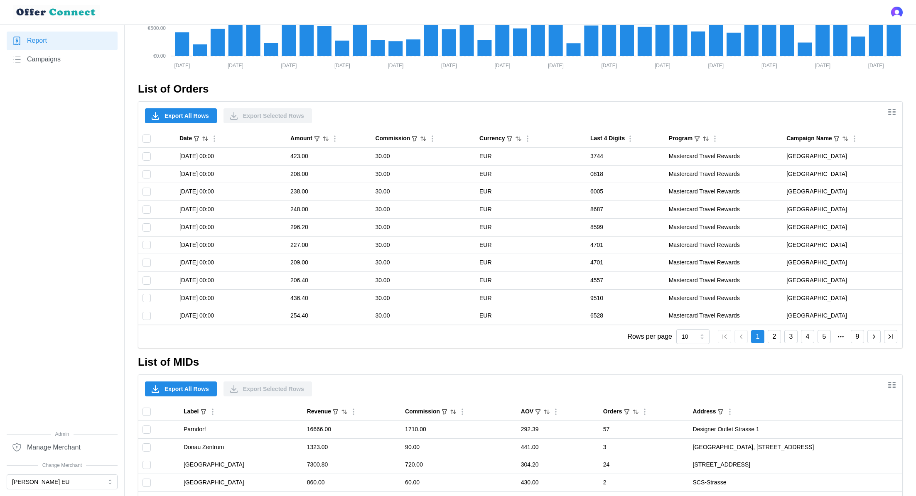
scroll to position [502, 0]
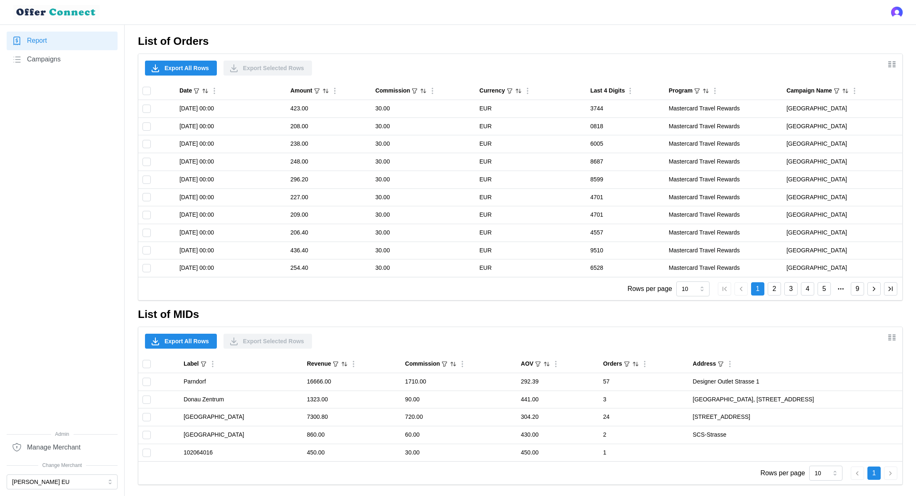
click at [186, 337] on span "Export All Rows" at bounding box center [186, 341] width 44 height 14
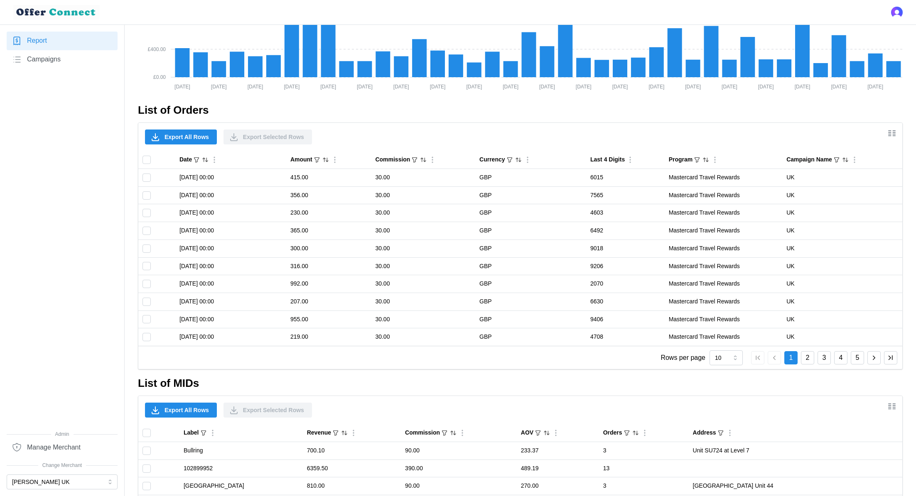
scroll to position [433, 0]
click at [61, 481] on button "[PERSON_NAME] UK" at bounding box center [62, 482] width 111 height 15
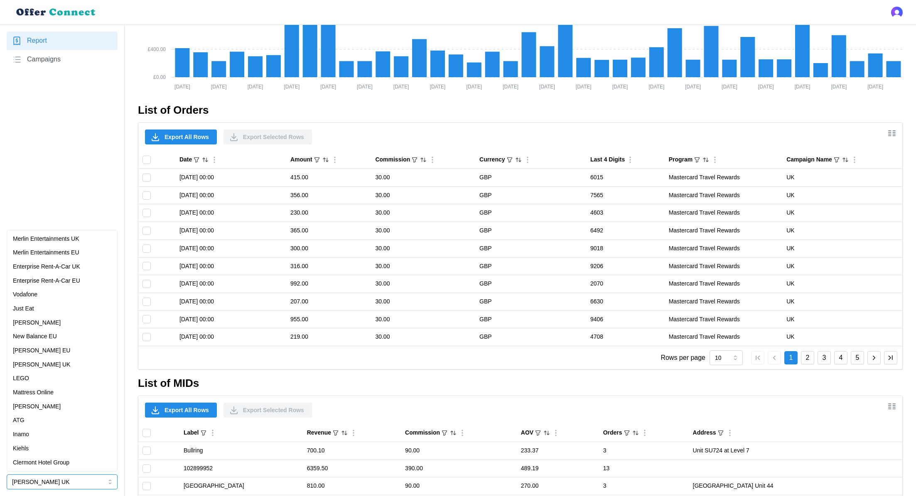
click at [74, 359] on div "[PERSON_NAME] UK" at bounding box center [62, 365] width 107 height 14
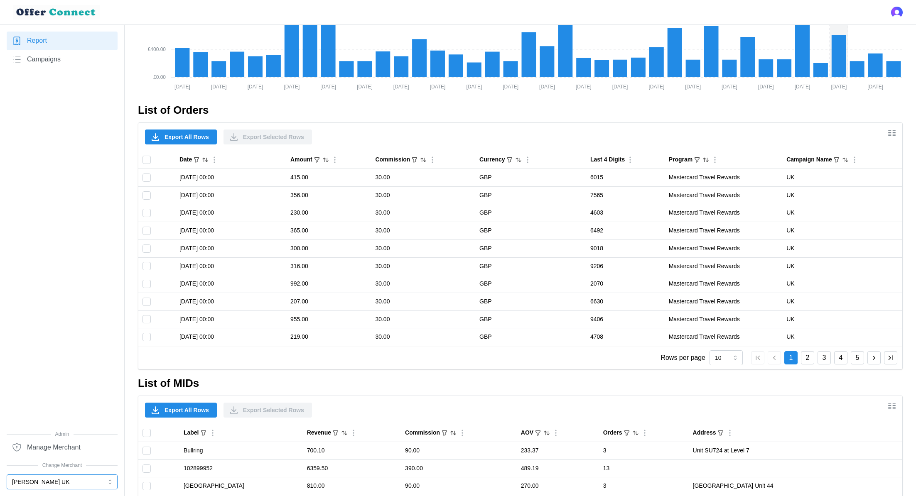
scroll to position [0, 0]
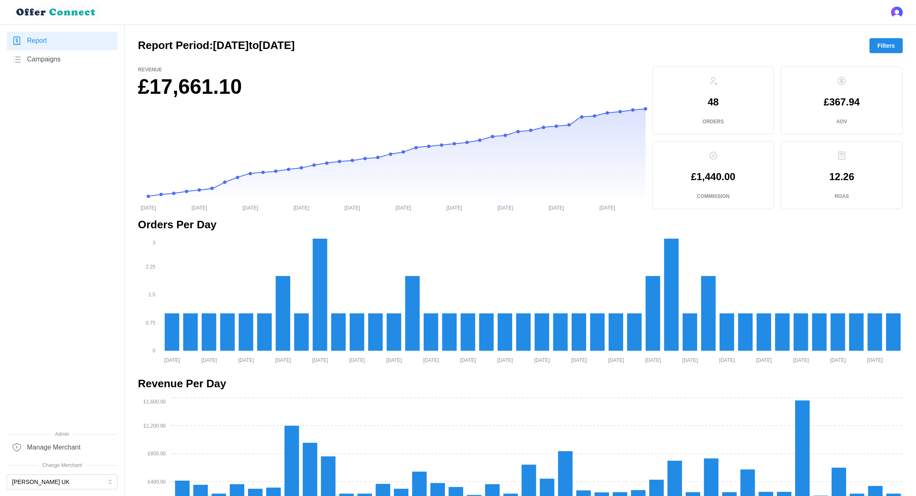
click at [885, 47] on span "Filters" at bounding box center [885, 46] width 17 height 14
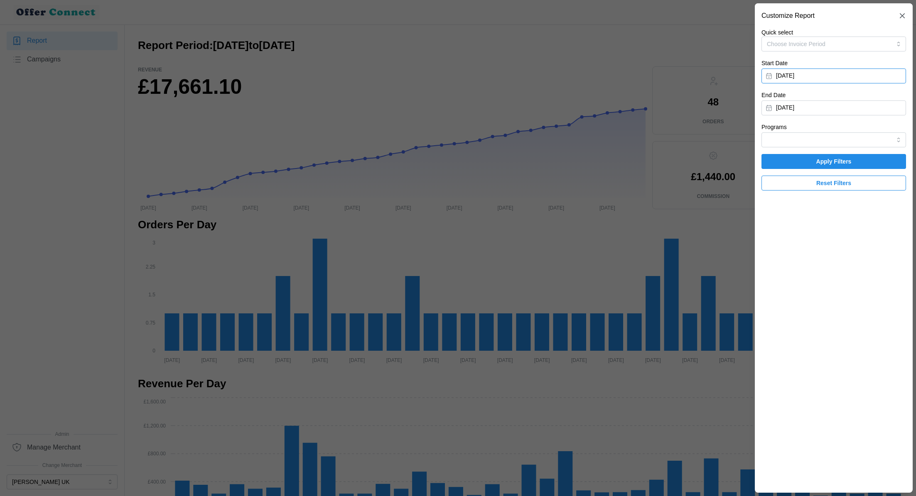
click at [842, 74] on button "April 1, 2025" at bounding box center [833, 76] width 144 height 15
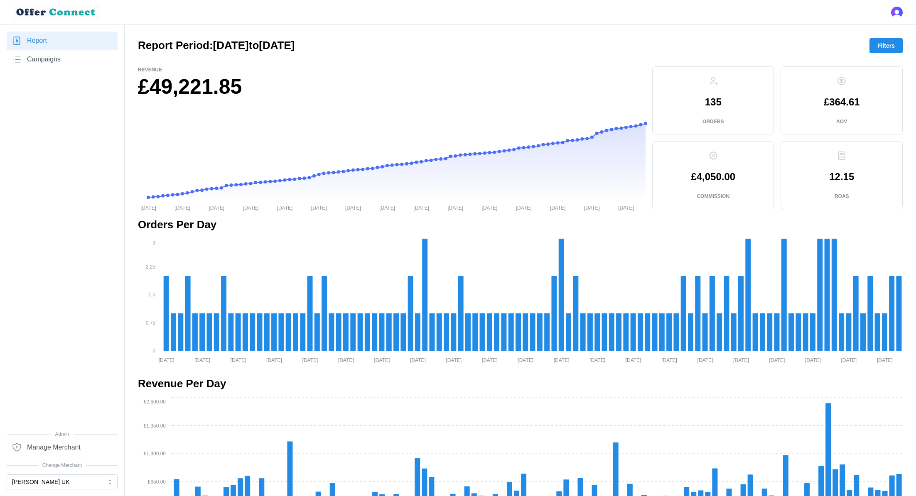
click at [888, 44] on span "Filters" at bounding box center [885, 46] width 17 height 14
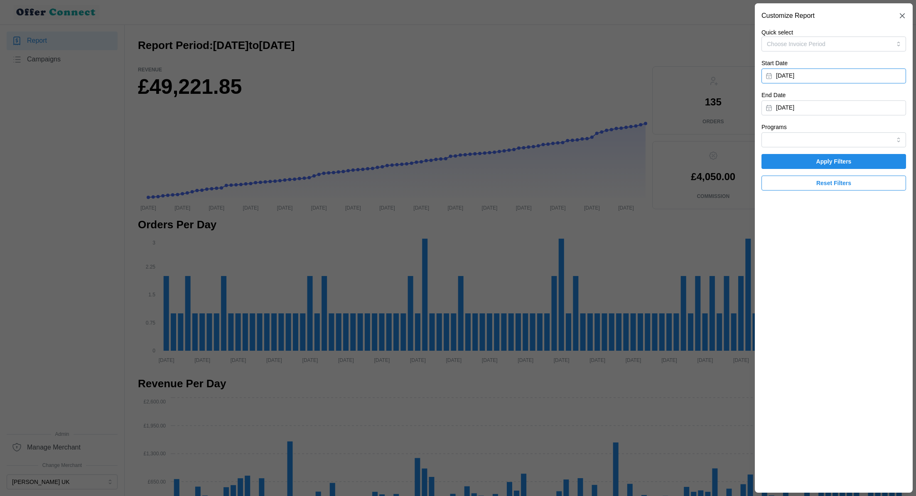
click at [887, 75] on button "January 1, 2025" at bounding box center [833, 76] width 144 height 15
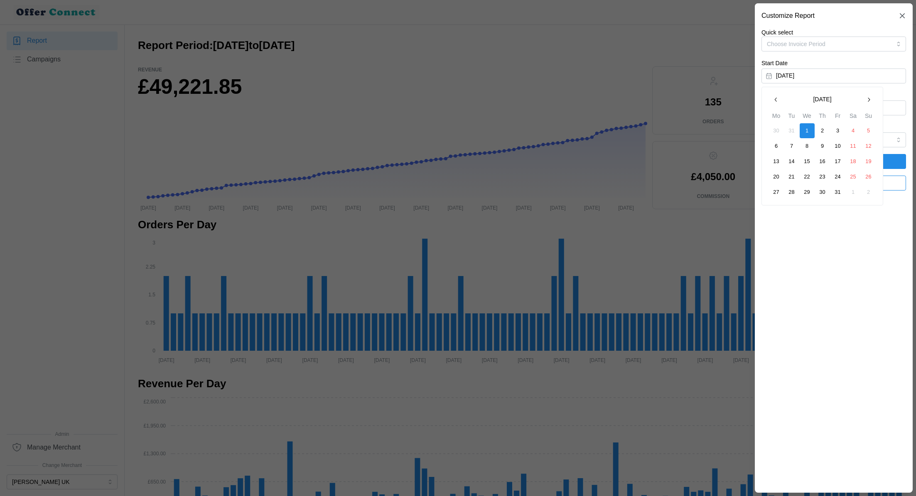
click at [865, 100] on icon "button" at bounding box center [868, 99] width 7 height 7
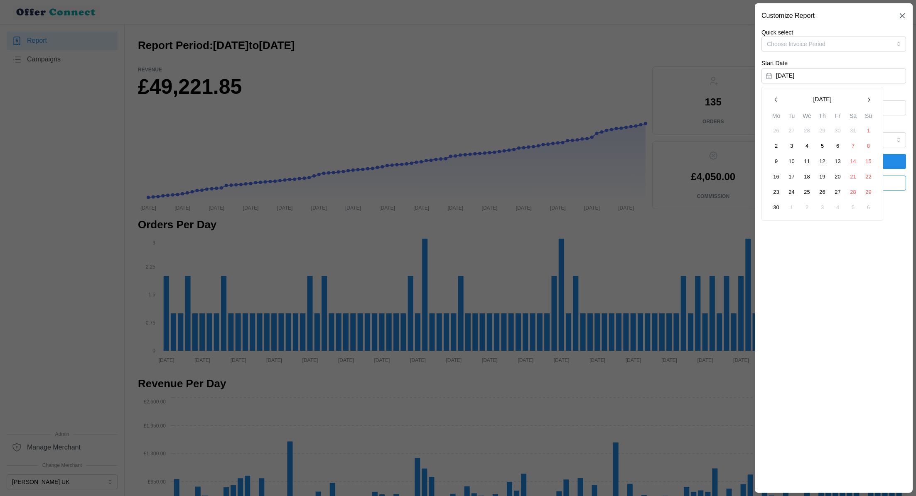
click at [865, 100] on icon "button" at bounding box center [868, 99] width 7 height 7
click at [792, 130] on button "1" at bounding box center [791, 130] width 15 height 15
click at [806, 115] on button "October 3, 2025" at bounding box center [833, 107] width 144 height 15
click at [775, 129] on icon "button" at bounding box center [775, 131] width 7 height 7
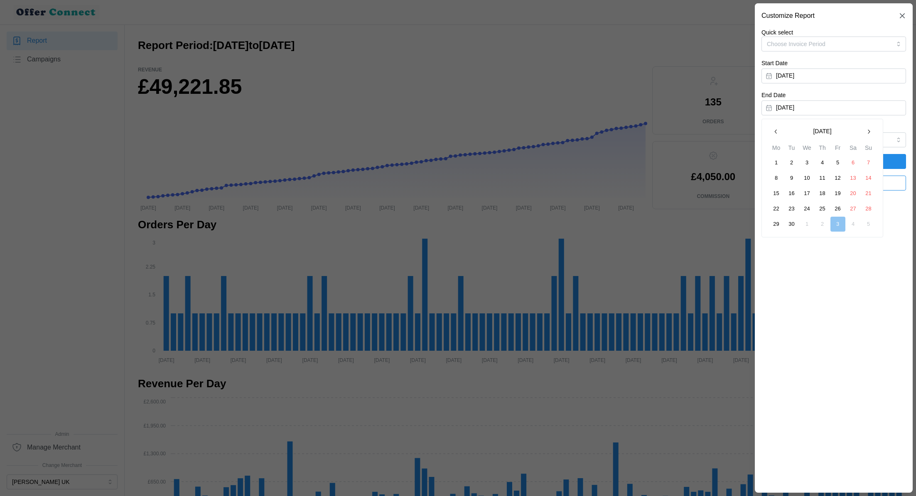
click at [775, 129] on icon "button" at bounding box center [775, 131] width 7 height 7
click at [869, 127] on button "button" at bounding box center [868, 131] width 15 height 15
click at [873, 220] on button "31" at bounding box center [868, 224] width 15 height 15
click at [879, 156] on span "Apply Filters" at bounding box center [833, 161] width 129 height 14
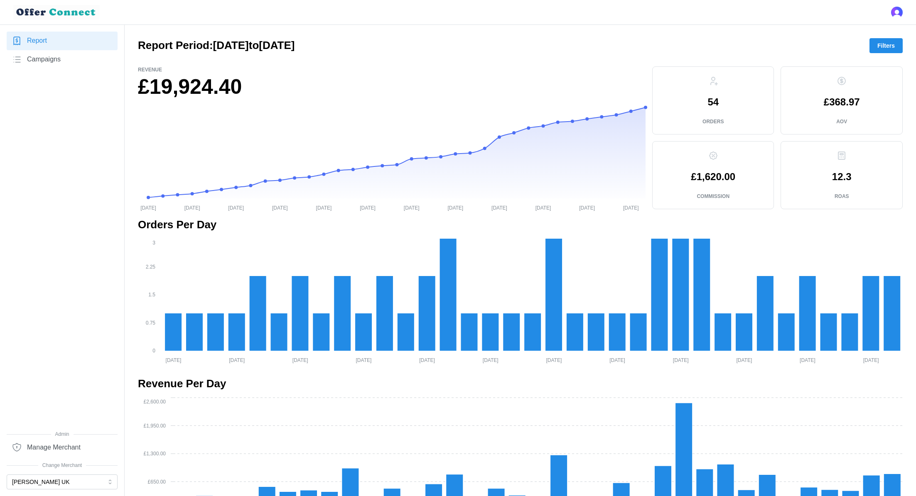
click at [225, 93] on h1 "£19,924.40" at bounding box center [391, 86] width 507 height 27
copy div "£19,924.40"
click at [721, 183] on div "£1,620.00 Commission" at bounding box center [713, 175] width 108 height 54
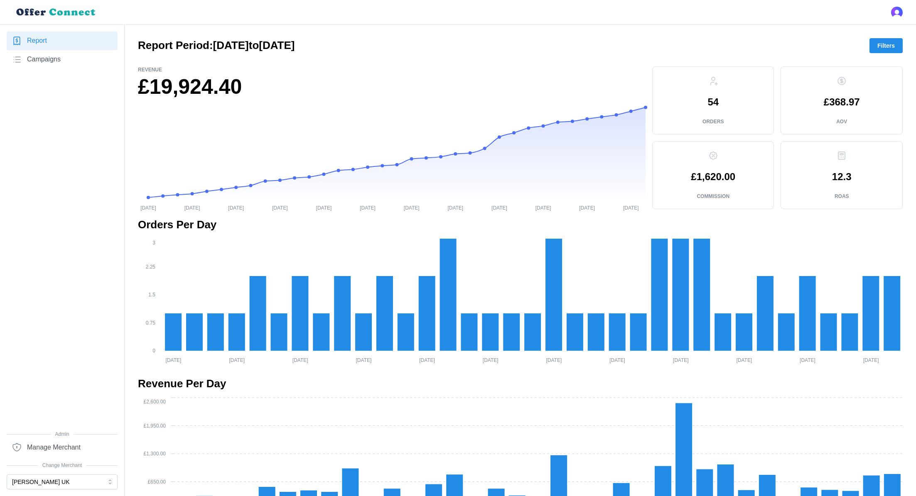
click at [721, 183] on div "£1,620.00 Commission" at bounding box center [713, 175] width 108 height 54
click at [717, 175] on p "£1,620.00" at bounding box center [713, 177] width 44 height 10
drag, startPoint x: 720, startPoint y: 175, endPoint x: 675, endPoint y: 175, distance: 45.3
click at [675, 175] on div "£1,620.00 Commission" at bounding box center [713, 175] width 108 height 54
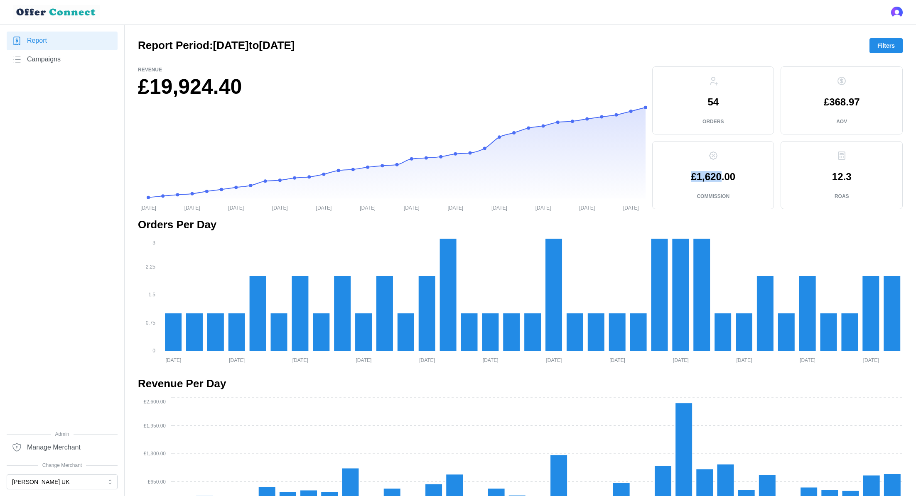
copy p "£1,620"
click at [848, 180] on p "12.3" at bounding box center [842, 177] width 20 height 10
copy p "12.3"
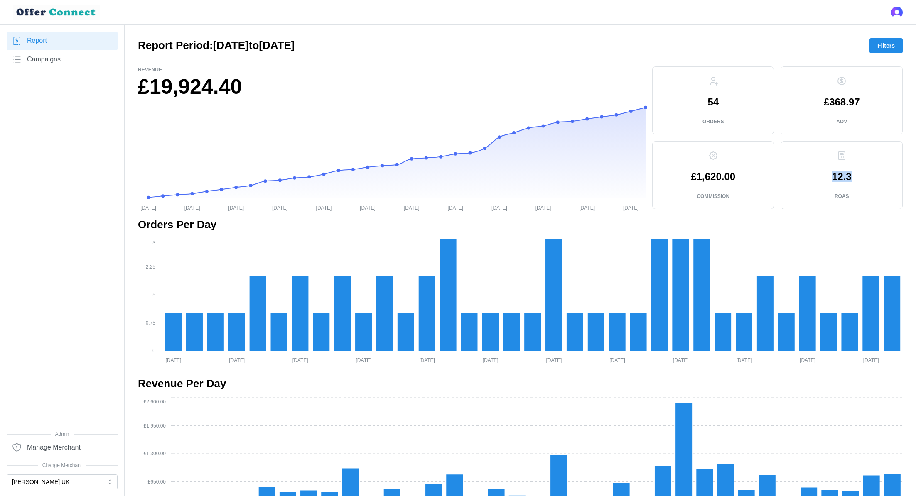
click at [886, 47] on span "Filters" at bounding box center [885, 46] width 17 height 14
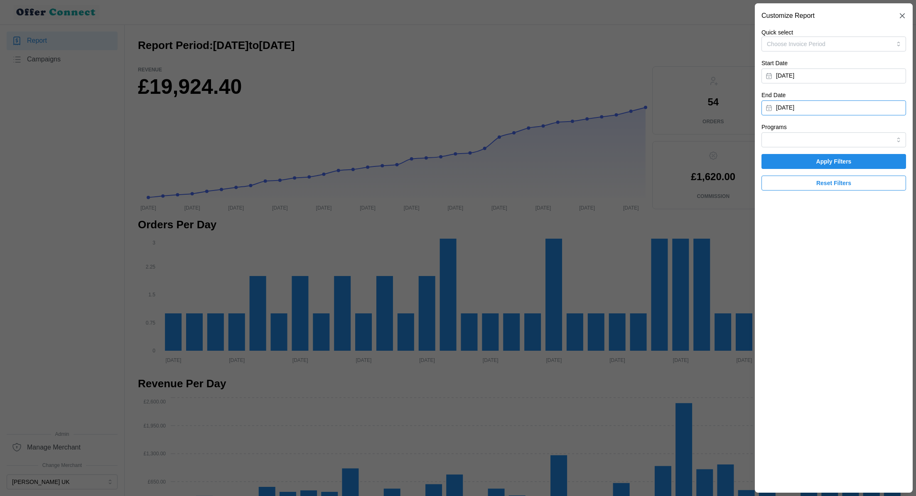
click at [832, 115] on button "August 31, 2025" at bounding box center [833, 107] width 144 height 15
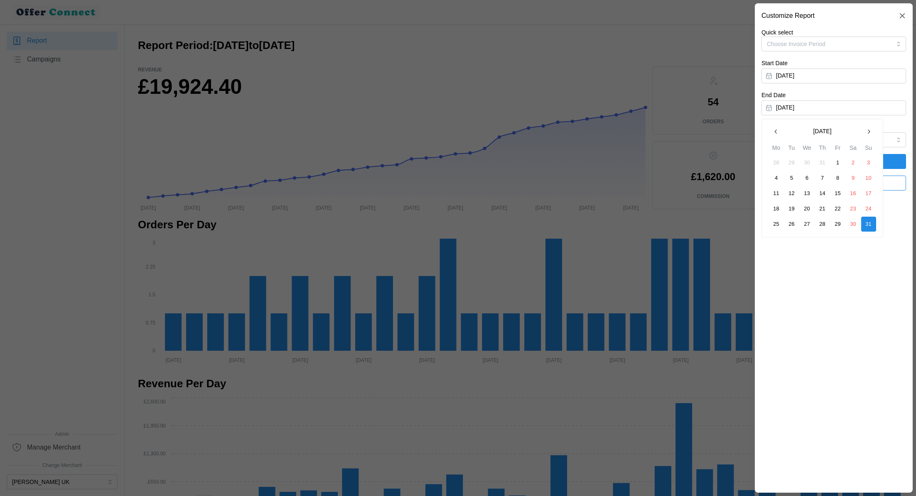
click at [781, 135] on button "button" at bounding box center [775, 131] width 15 height 15
click at [823, 226] on button "31" at bounding box center [822, 224] width 15 height 15
click at [856, 162] on span "Apply Filters" at bounding box center [833, 161] width 129 height 14
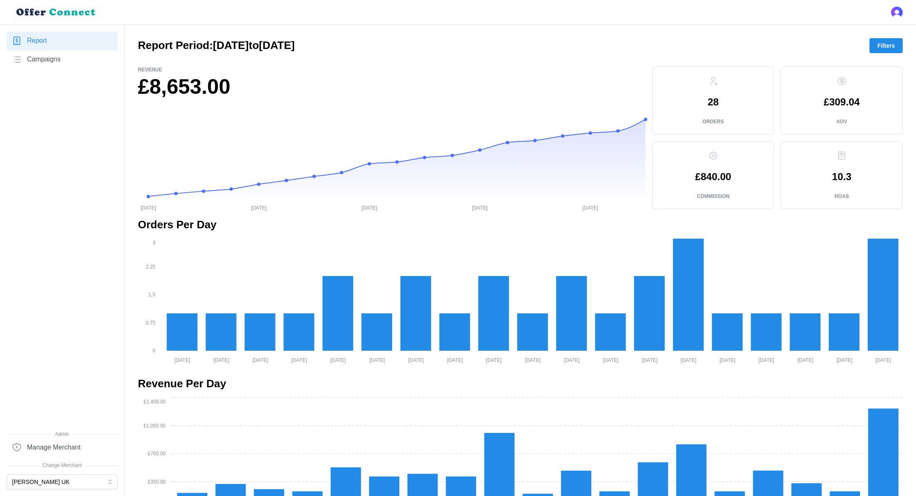
click at [184, 96] on h1 "£8,653.00" at bounding box center [391, 86] width 507 height 27
click at [208, 91] on h1 "£8,653.00" at bounding box center [391, 86] width 507 height 27
drag, startPoint x: 208, startPoint y: 91, endPoint x: 133, endPoint y: 92, distance: 74.7
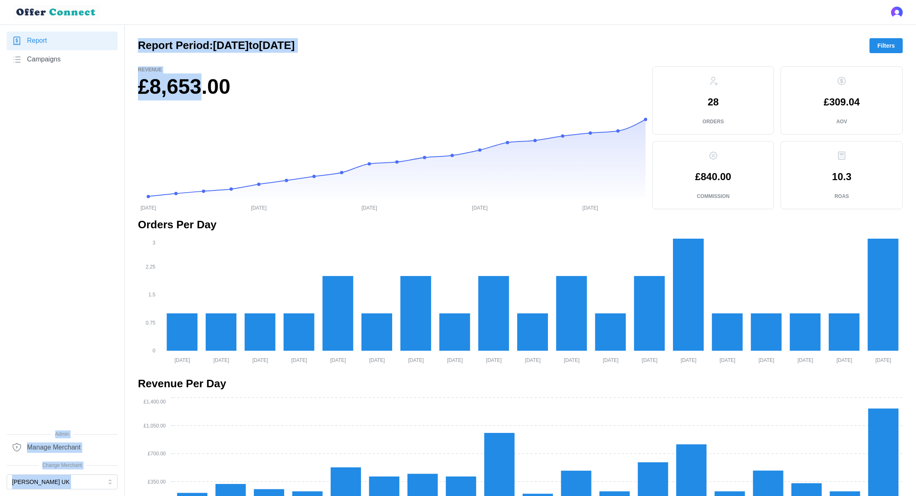
drag, startPoint x: 208, startPoint y: 89, endPoint x: 123, endPoint y: 89, distance: 85.1
click at [183, 91] on h1 "£8,653.00" at bounding box center [391, 86] width 507 height 27
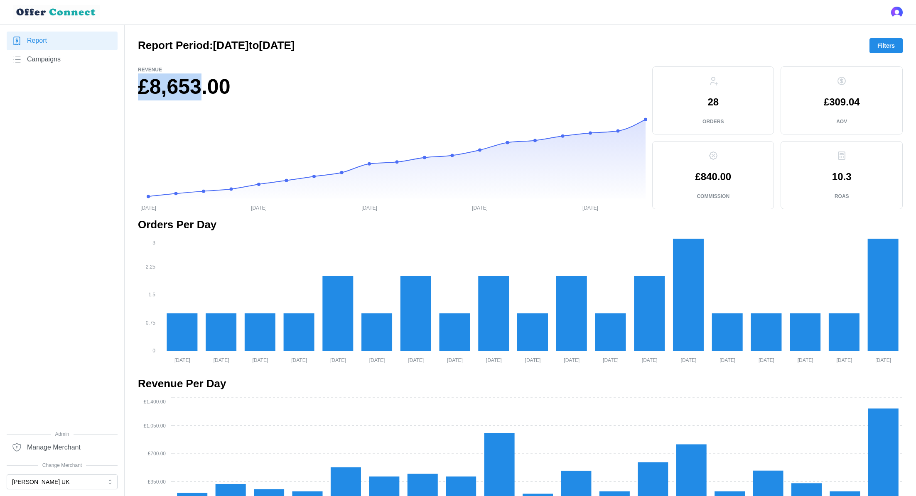
drag, startPoint x: 208, startPoint y: 91, endPoint x: 137, endPoint y: 95, distance: 70.7
click at [137, 95] on div "Revenue £8,653.00 02/07/2025 09/07/2025 13/07/2025 21/07/2025 29/07/2025 09/07/…" at bounding box center [392, 138] width 514 height 151
copy h1 "£8,653"
drag, startPoint x: 720, startPoint y: 178, endPoint x: 678, endPoint y: 176, distance: 41.6
click at [678, 176] on div "£840.00 Commission" at bounding box center [713, 175] width 108 height 54
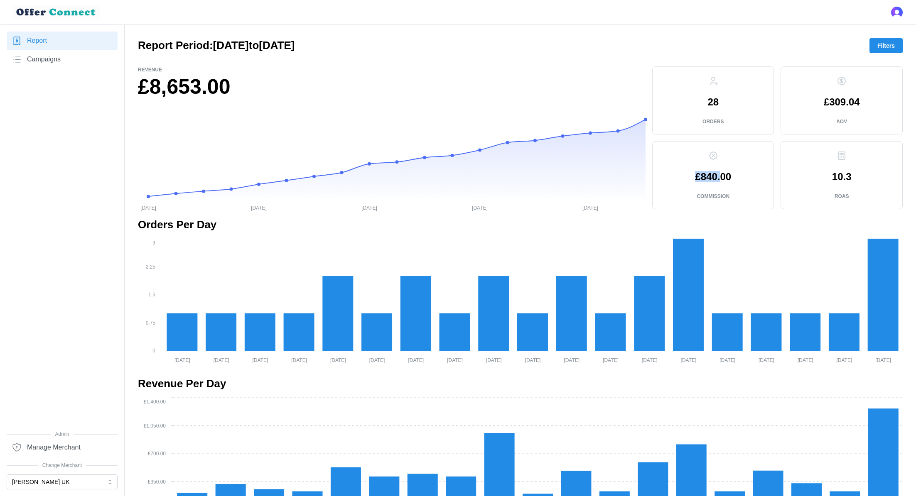
copy p "£840."
click at [889, 46] on span "Filters" at bounding box center [885, 46] width 17 height 14
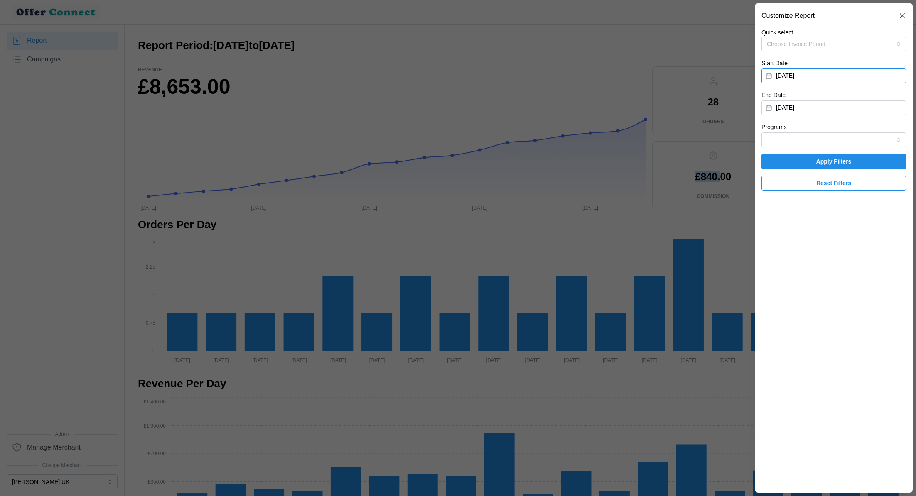
click at [813, 79] on button "July 1, 2025" at bounding box center [833, 76] width 144 height 15
click at [865, 102] on icon "button" at bounding box center [868, 99] width 7 height 7
click at [839, 128] on button "1" at bounding box center [837, 130] width 15 height 15
click at [876, 111] on button "July 31, 2025" at bounding box center [833, 107] width 144 height 15
click at [872, 132] on button "button" at bounding box center [868, 131] width 15 height 15
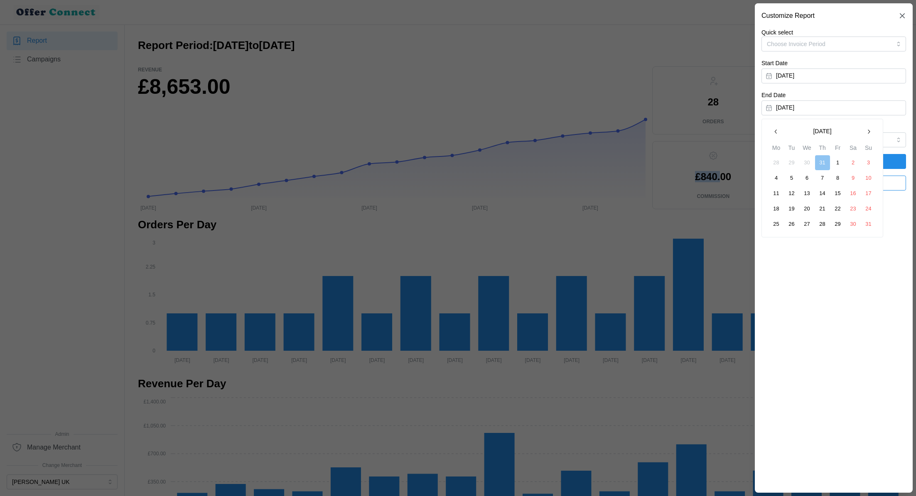
click at [869, 224] on button "31" at bounding box center [868, 224] width 15 height 15
click at [869, 164] on span "Apply Filters" at bounding box center [833, 161] width 129 height 14
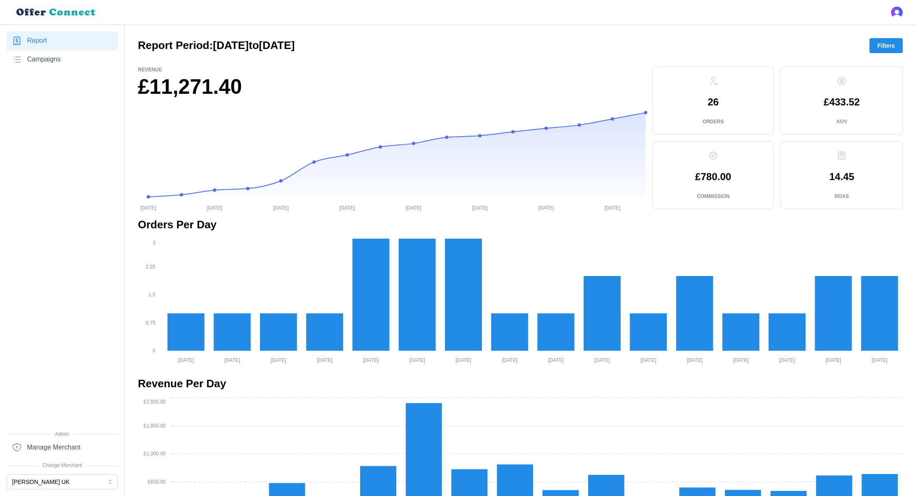
click at [193, 83] on h1 "£11,271.40" at bounding box center [391, 86] width 507 height 27
click at [215, 85] on h1 "£11,271.40" at bounding box center [391, 86] width 507 height 27
drag, startPoint x: 208, startPoint y: 86, endPoint x: 128, endPoint y: 88, distance: 80.2
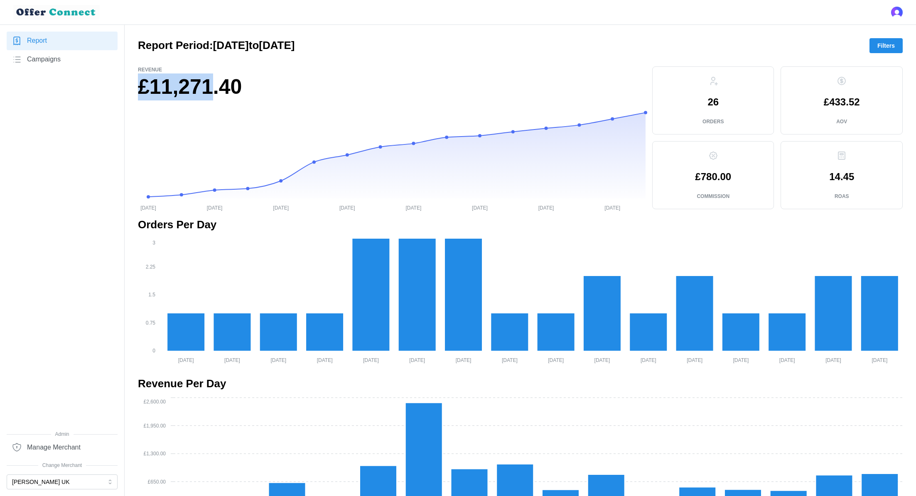
copy h1 "£11,271"
drag, startPoint x: 716, startPoint y: 176, endPoint x: 690, endPoint y: 175, distance: 26.2
click at [690, 175] on div "£780.00 Commission" at bounding box center [713, 175] width 108 height 54
copy p "£780"
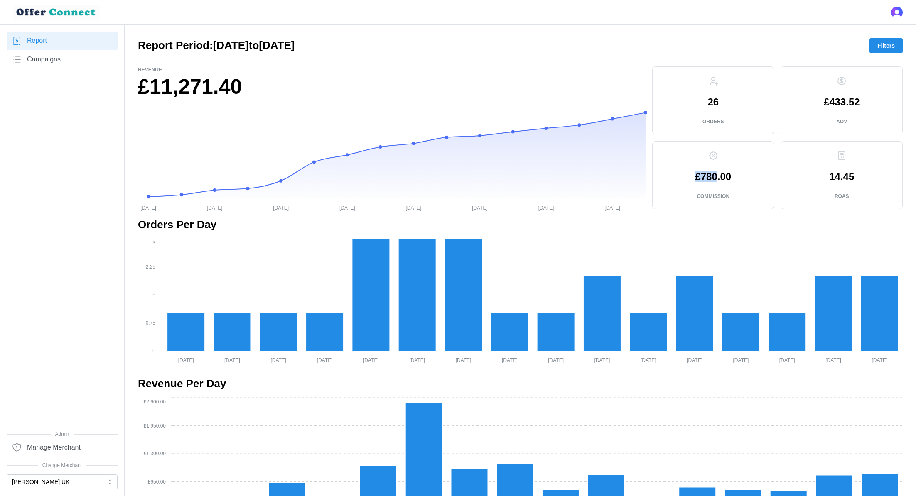
click at [883, 49] on span "Filters" at bounding box center [885, 46] width 17 height 14
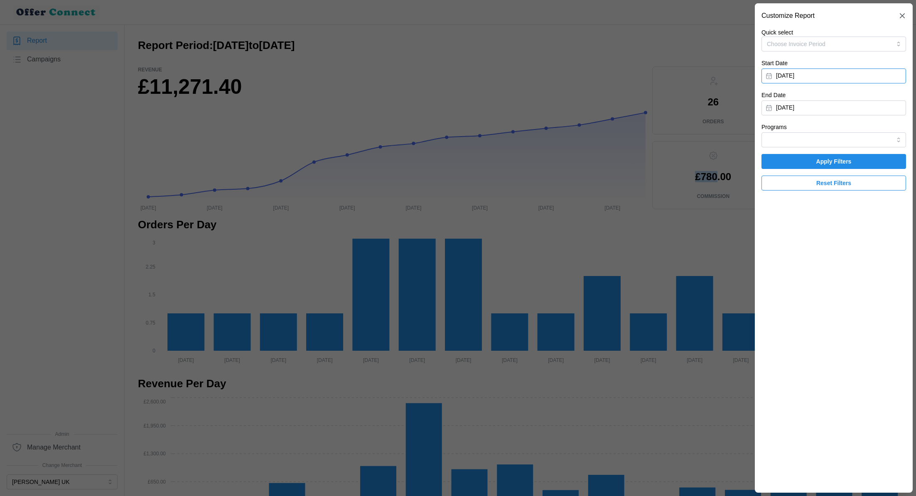
click at [825, 82] on button "August 1, 2025" at bounding box center [833, 76] width 144 height 15
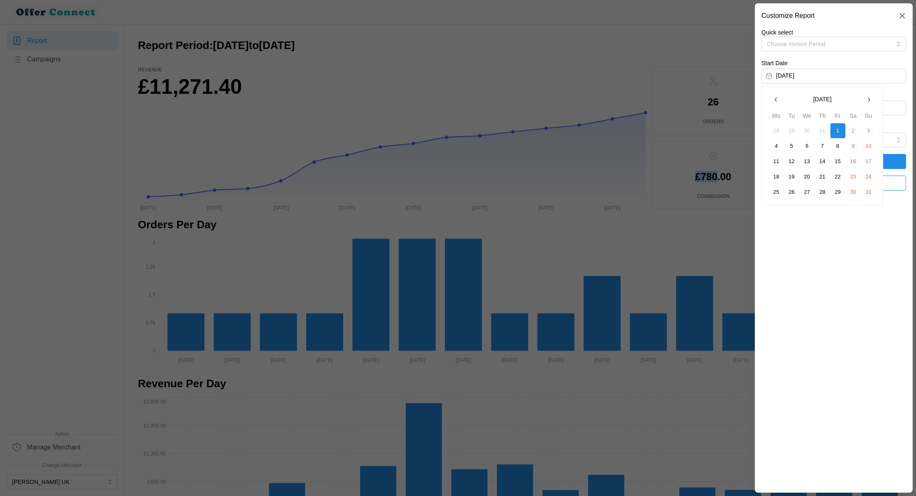
click at [778, 99] on icon "button" at bounding box center [775, 99] width 7 height 7
click at [792, 130] on button "1" at bounding box center [791, 130] width 15 height 15
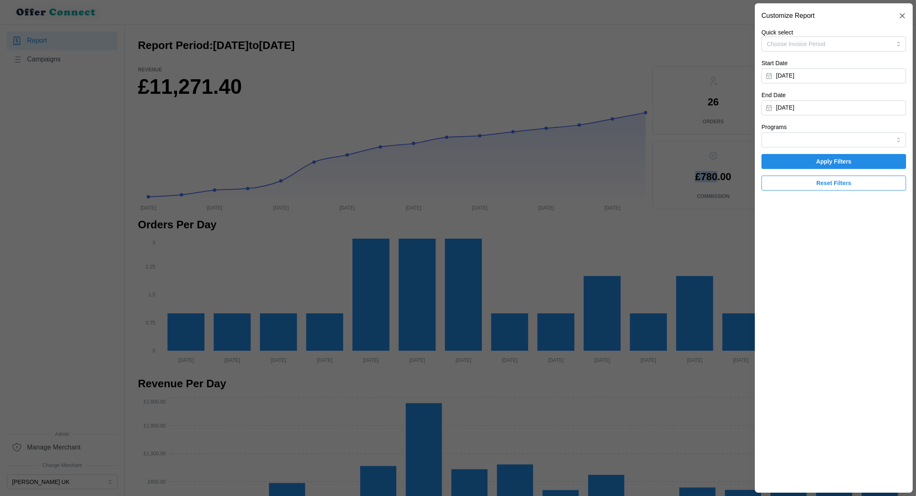
click at [772, 164] on span "Apply Filters" at bounding box center [833, 161] width 129 height 14
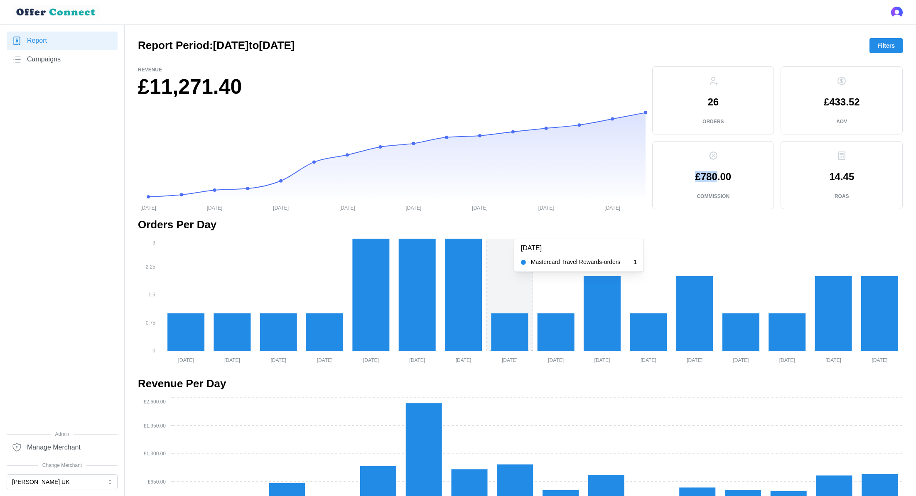
scroll to position [537, 0]
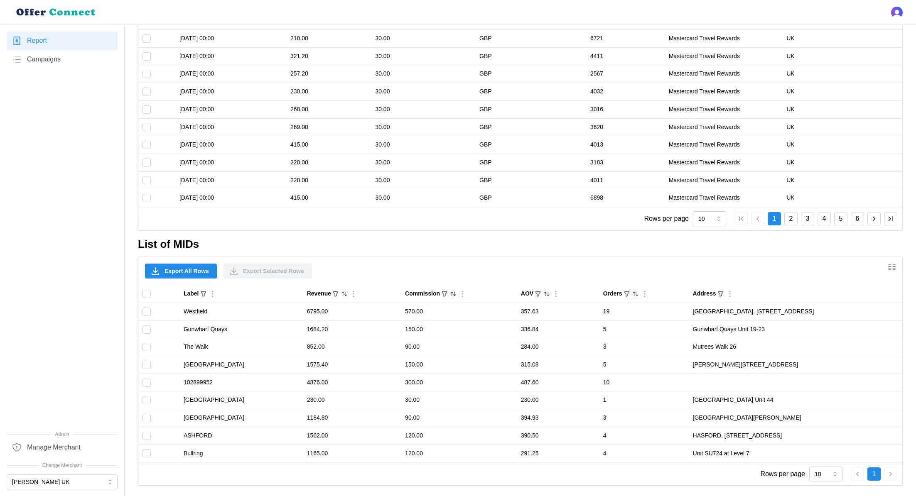
scroll to position [483, 0]
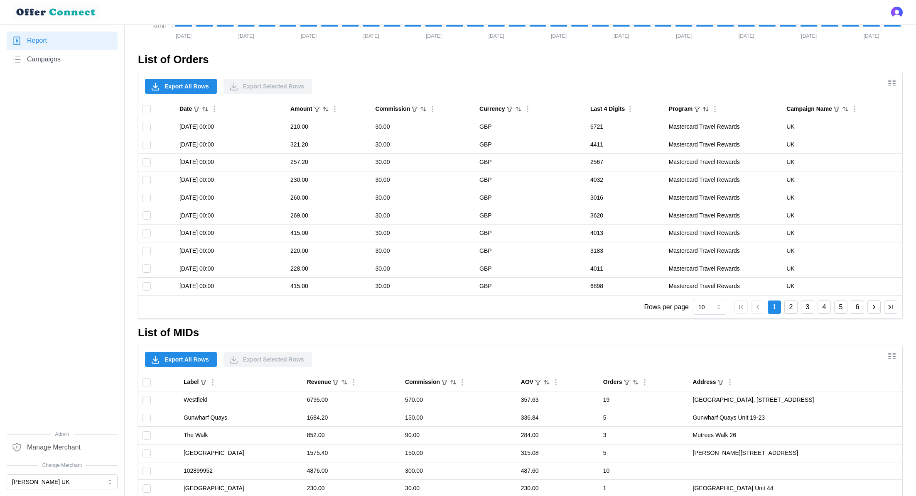
click at [184, 84] on span "Export All Rows" at bounding box center [186, 86] width 44 height 14
click at [178, 355] on span "Export All Rows" at bounding box center [186, 360] width 44 height 14
